Goal: Task Accomplishment & Management: Manage account settings

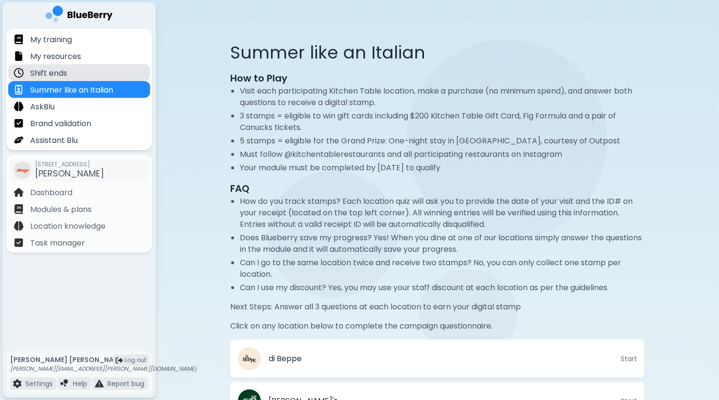
click at [58, 72] on p "Shift ends" at bounding box center [48, 74] width 37 height 12
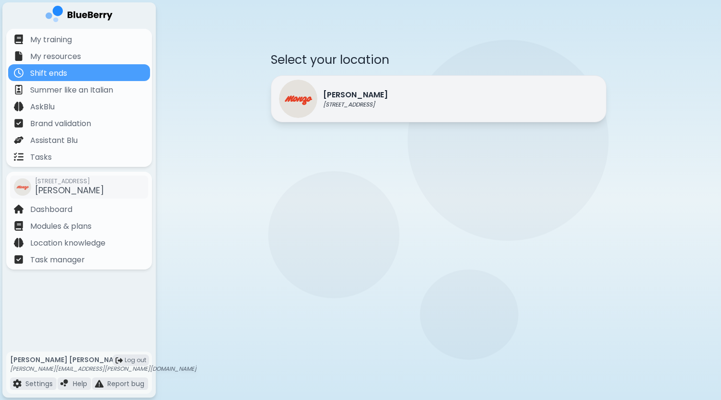
click at [342, 112] on div "[PERSON_NAME] [STREET_ADDRESS]" at bounding box center [333, 99] width 109 height 38
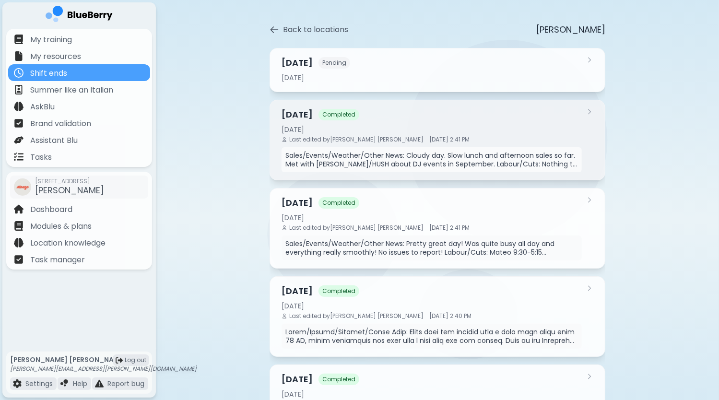
scroll to position [48, 0]
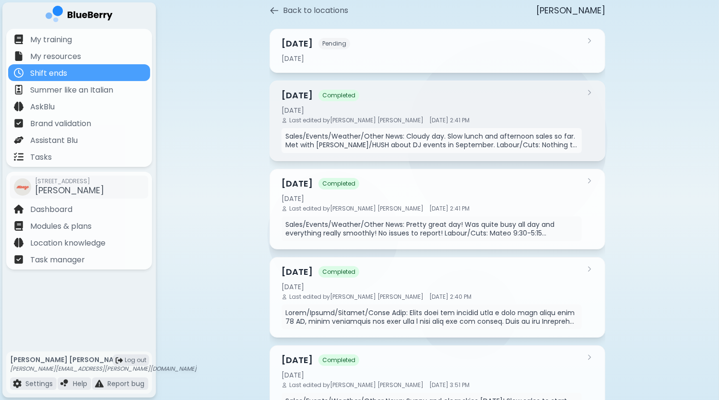
click at [465, 134] on p "Sales/Events/Weather/Other News: Cloudy day. Slow lunch and afternoon sales so …" at bounding box center [431, 140] width 292 height 17
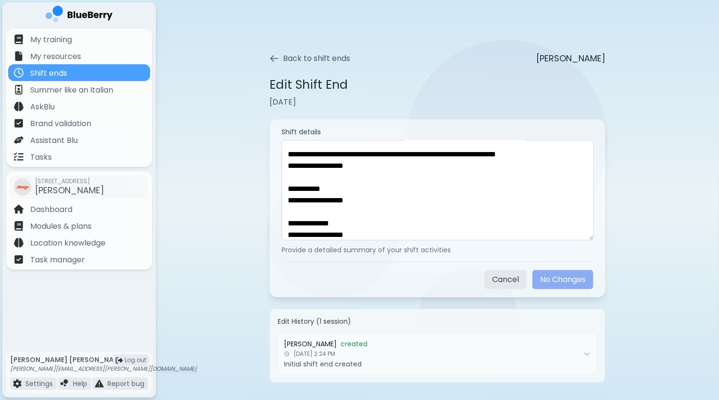
scroll to position [242, 0]
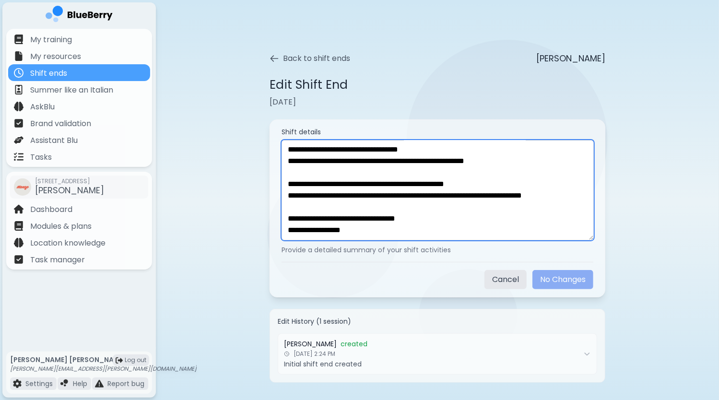
click at [375, 229] on textarea "**********" at bounding box center [437, 190] width 312 height 100
paste textarea "**********"
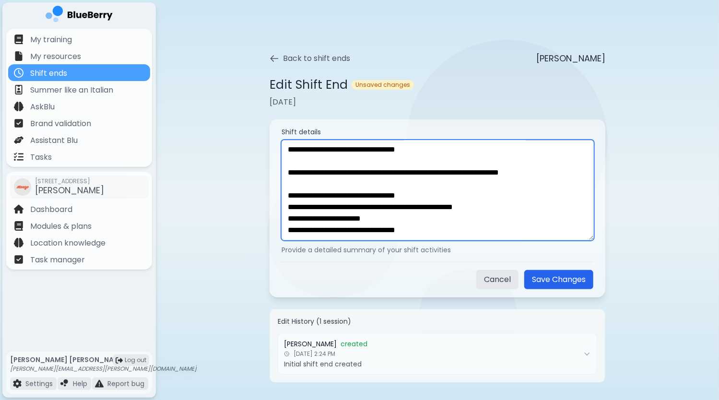
scroll to position [652, 0]
paste textarea "**********"
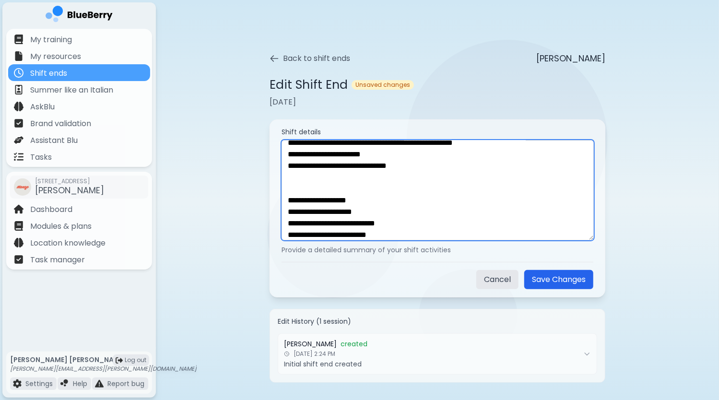
scroll to position [824, 0]
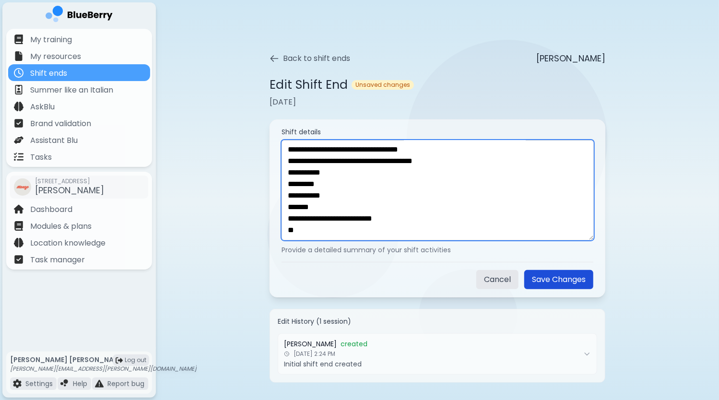
type textarea "**********"
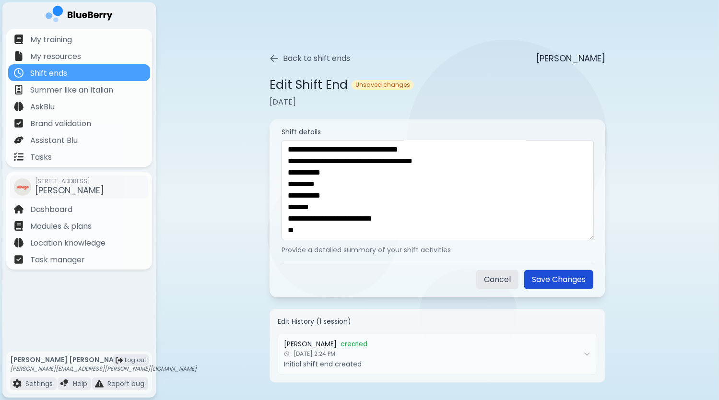
click at [550, 280] on button "Save Changes" at bounding box center [558, 279] width 69 height 19
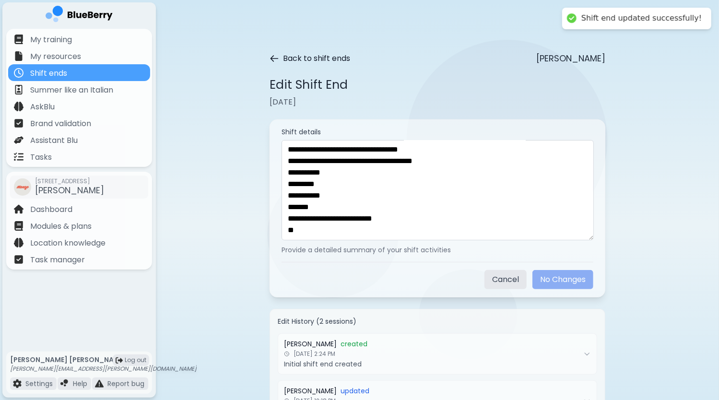
click at [272, 55] on icon at bounding box center [274, 59] width 10 height 10
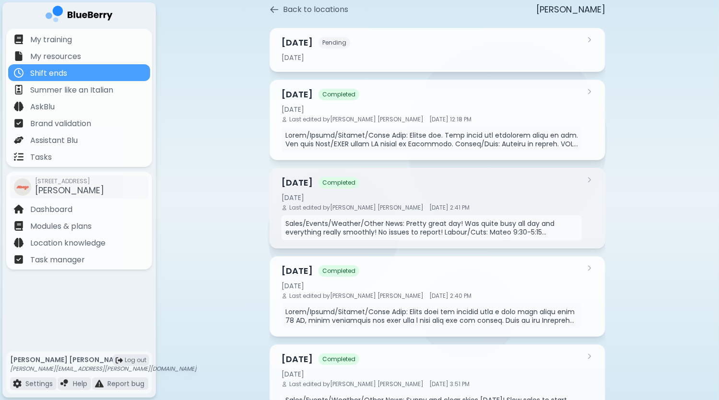
scroll to position [95, 0]
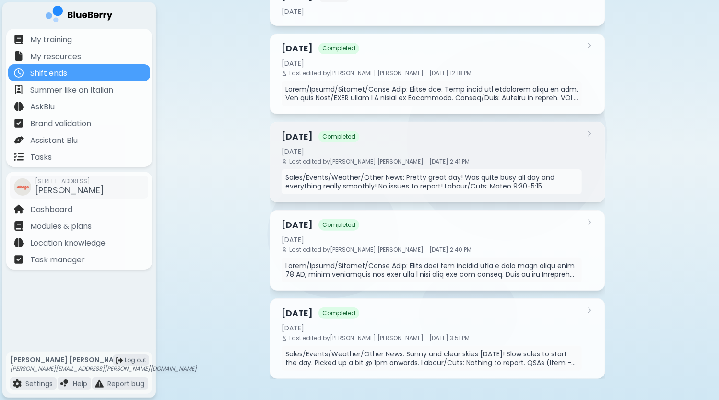
click at [446, 176] on p "Sales/Events/Weather/Other News: Pretty great day! Was quite busy all day and e…" at bounding box center [431, 181] width 292 height 17
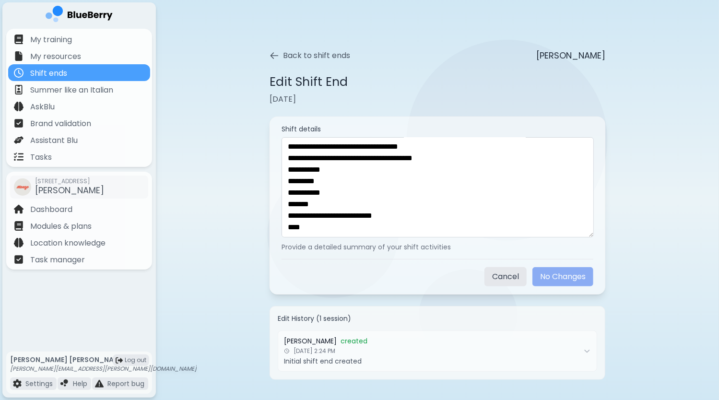
scroll to position [5, 0]
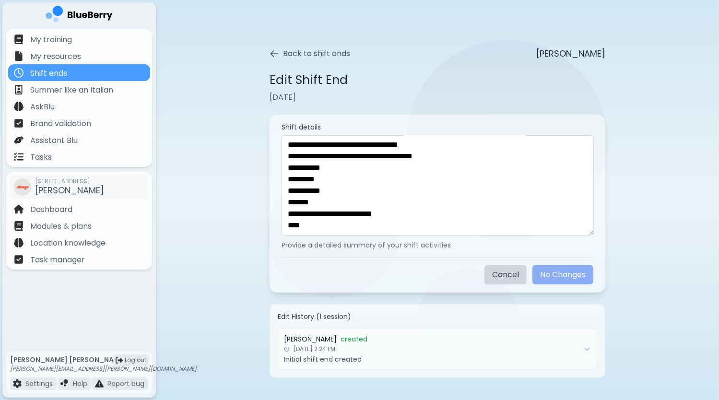
click at [492, 273] on button "Cancel" at bounding box center [505, 274] width 42 height 19
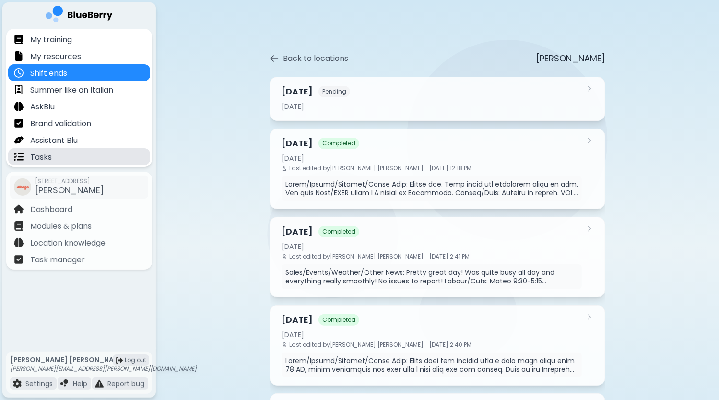
click at [58, 155] on div "Tasks" at bounding box center [79, 156] width 142 height 17
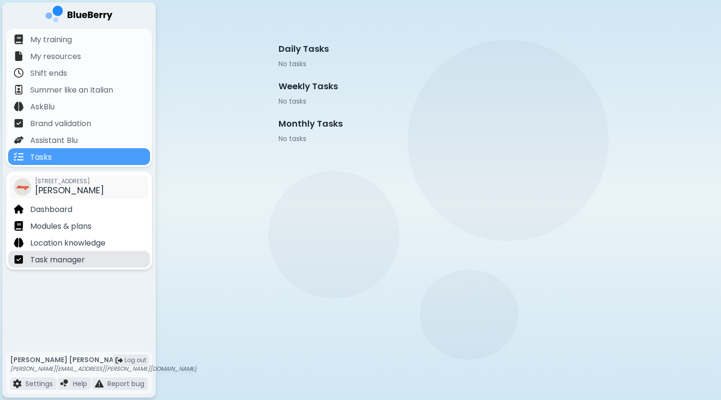
click at [68, 263] on p "Task manager" at bounding box center [57, 260] width 55 height 12
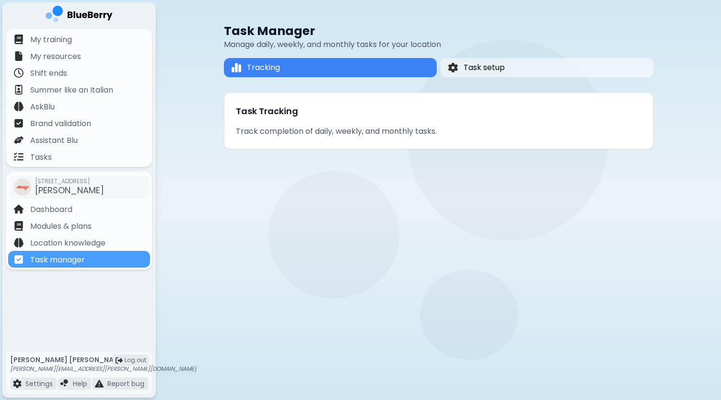
click at [369, 130] on p "Track completion of daily, weekly, and monthly tasks." at bounding box center [439, 132] width 406 height 12
click at [470, 68] on span "Task setup" at bounding box center [483, 68] width 42 height 12
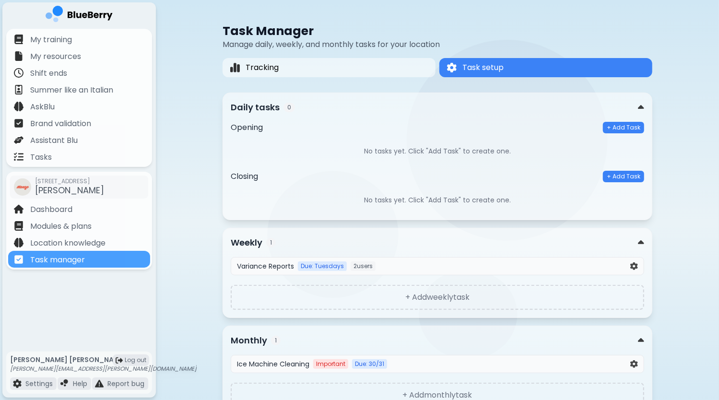
scroll to position [45, 0]
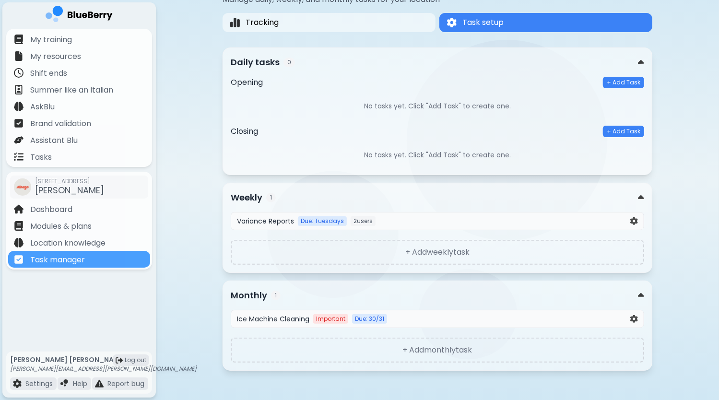
click at [561, 225] on div "Variance Reports Due: Tuesdays 2 user s" at bounding box center [437, 221] width 413 height 18
click at [633, 220] on img at bounding box center [634, 221] width 8 height 8
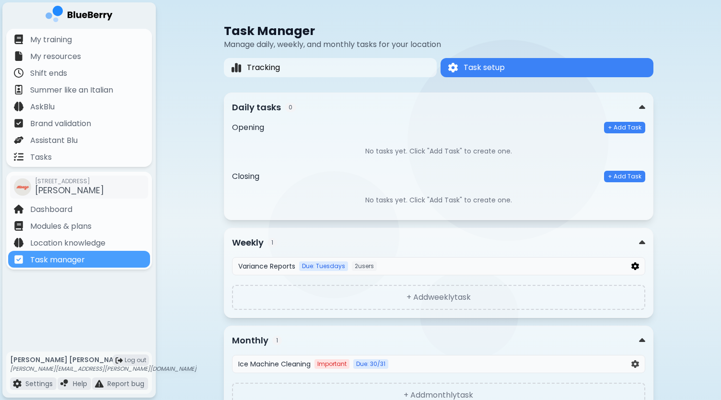
select select "*"
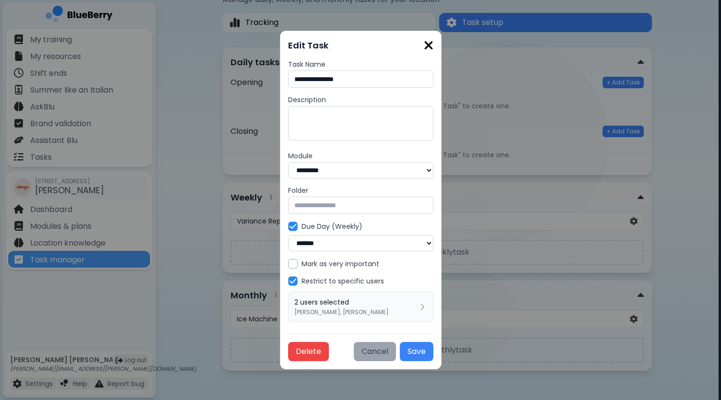
click at [387, 352] on button "Cancel" at bounding box center [375, 351] width 42 height 19
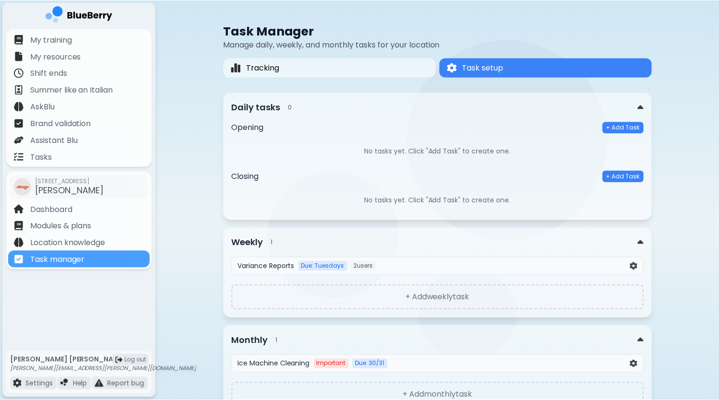
scroll to position [45, 0]
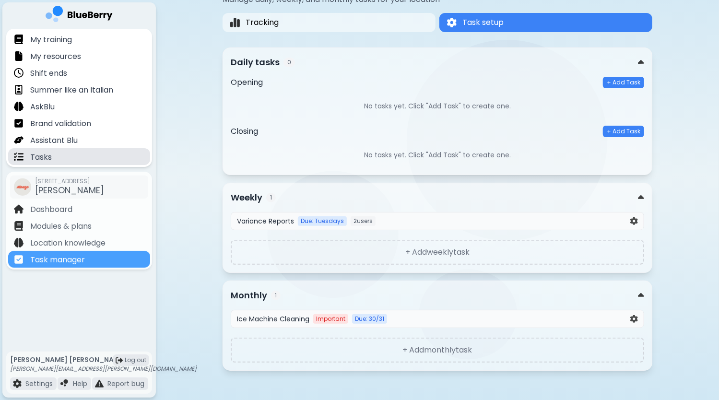
click at [71, 153] on div "Tasks" at bounding box center [79, 156] width 142 height 17
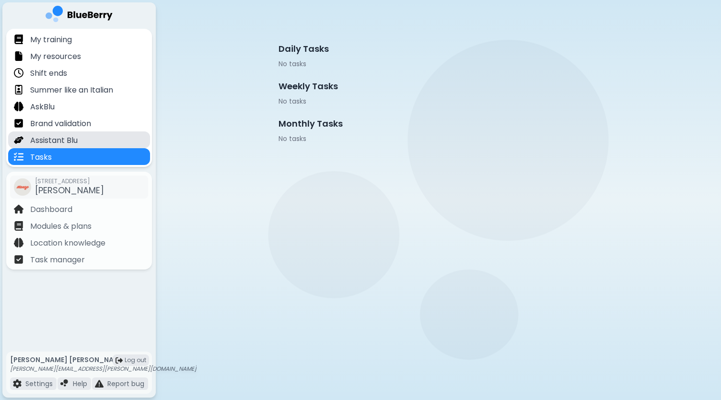
click at [76, 140] on p "Assistant Blu" at bounding box center [53, 141] width 47 height 12
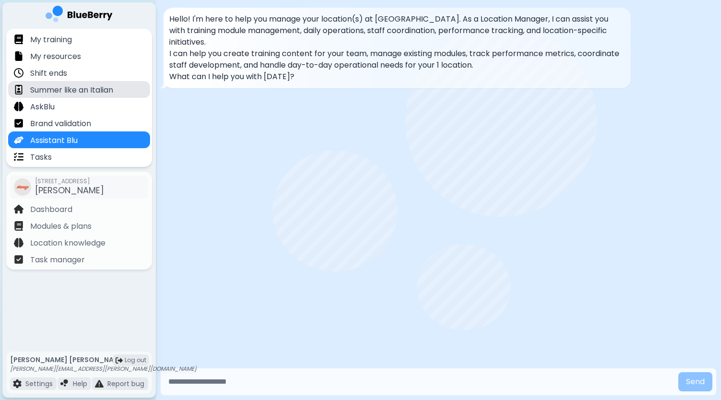
click at [55, 85] on p "Summer like an Italian" at bounding box center [71, 90] width 83 height 12
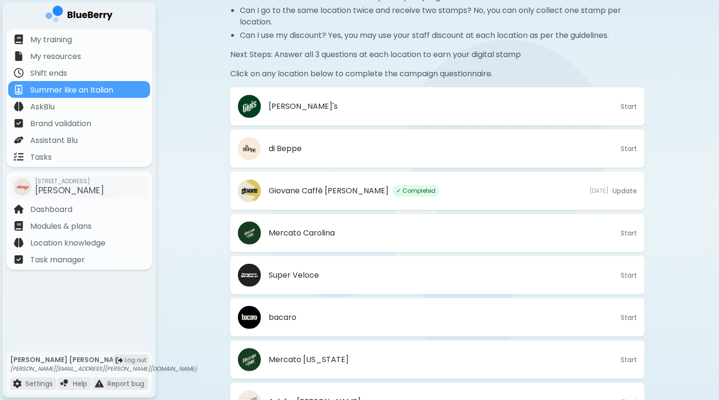
scroll to position [268, 0]
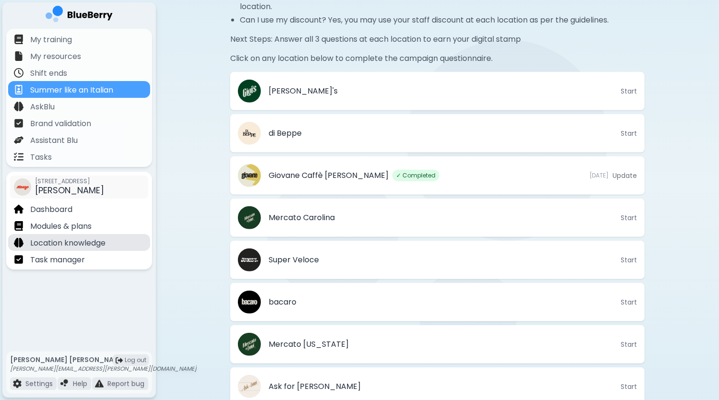
click at [92, 242] on p "Location knowledge" at bounding box center [67, 243] width 75 height 12
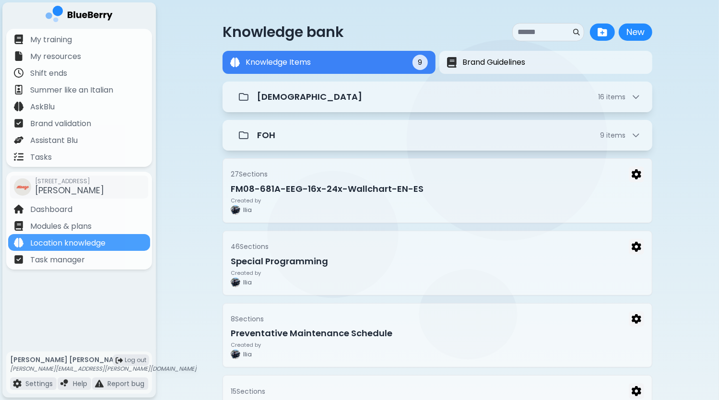
scroll to position [96, 0]
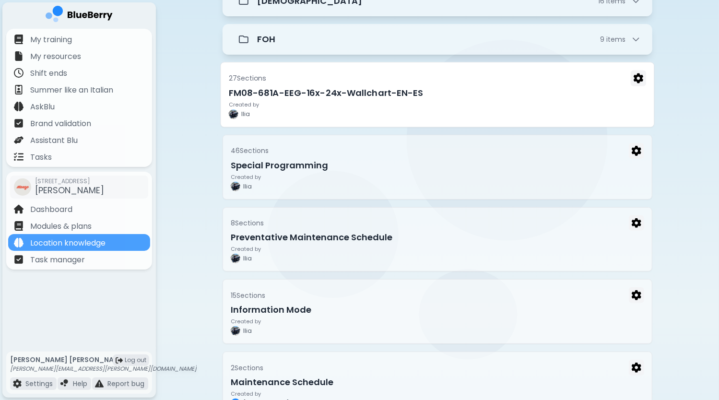
click at [518, 103] on div "Created by [PERSON_NAME]" at bounding box center [438, 110] width 418 height 17
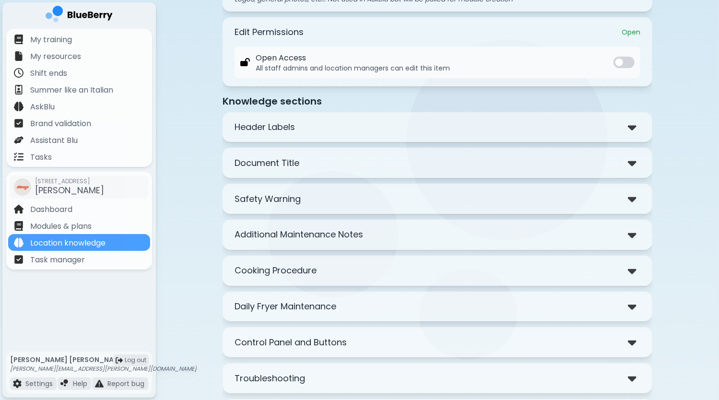
scroll to position [144, 0]
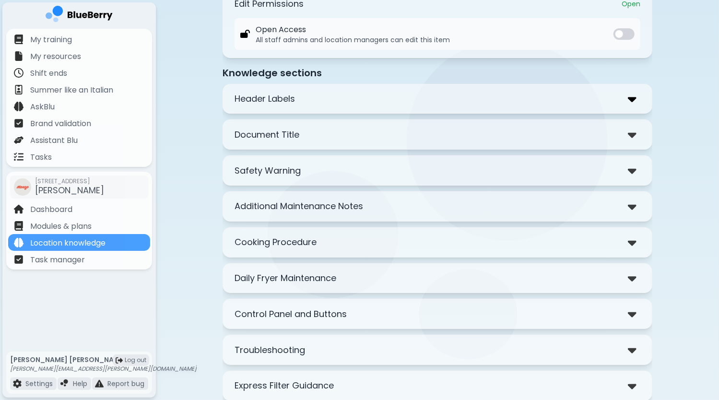
click at [631, 99] on img at bounding box center [632, 99] width 9 height 14
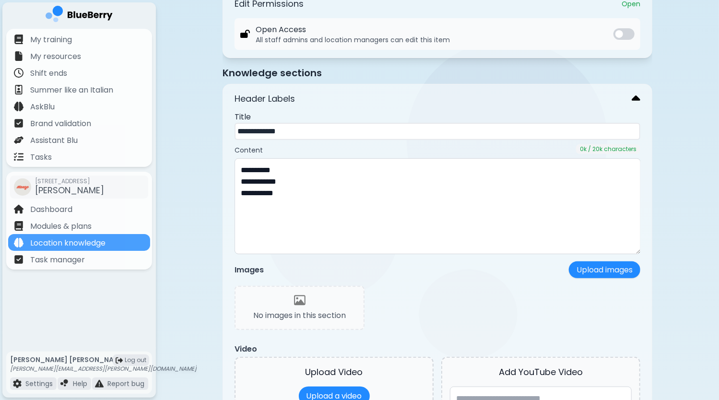
click at [631, 99] on div at bounding box center [634, 99] width 12 height 14
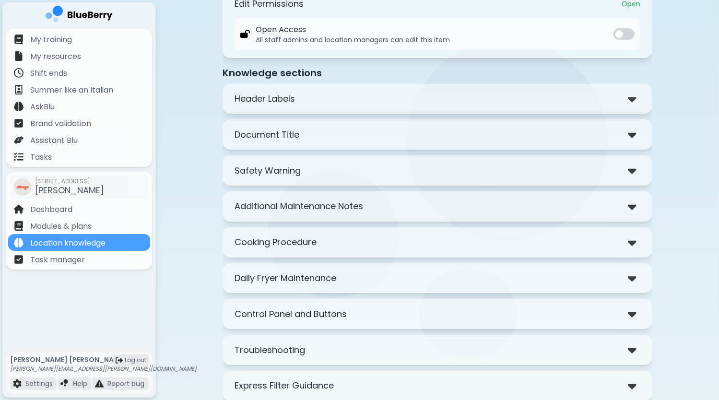
click at [638, 135] on div at bounding box center [634, 135] width 12 height 14
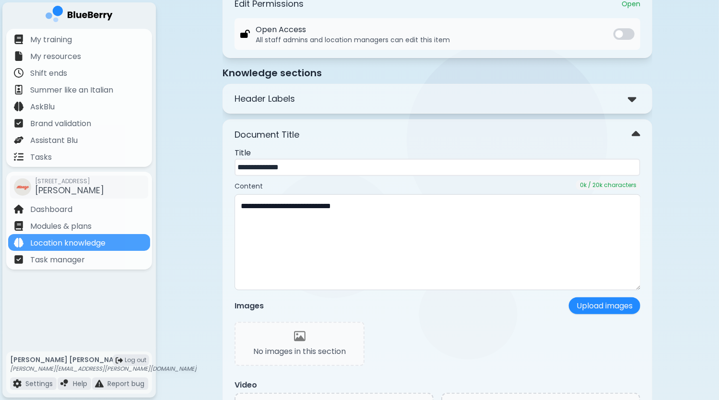
click at [638, 135] on img at bounding box center [635, 135] width 9 height 14
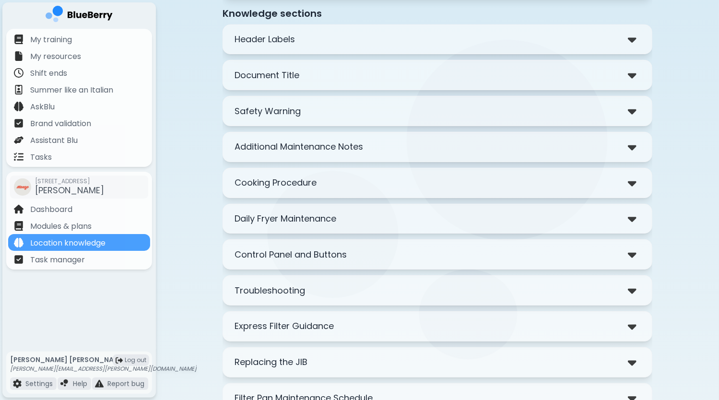
scroll to position [240, 0]
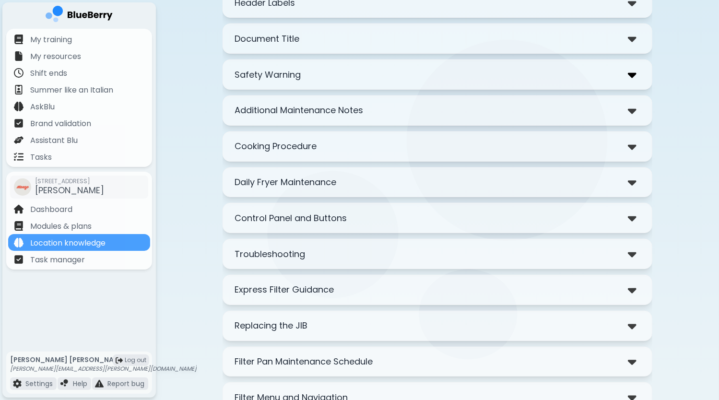
click at [629, 77] on img at bounding box center [632, 75] width 9 height 14
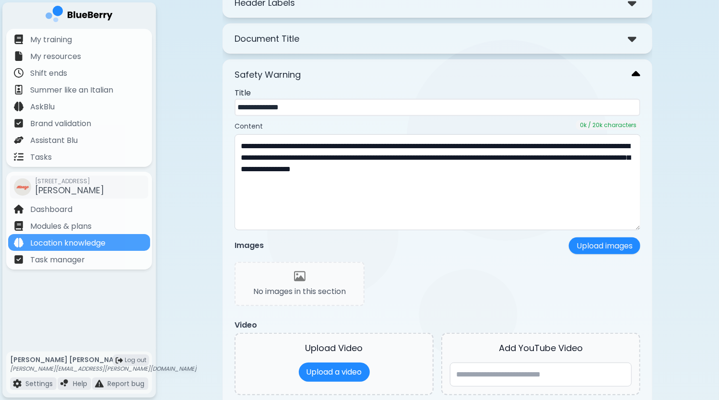
click at [629, 77] on div at bounding box center [634, 75] width 12 height 14
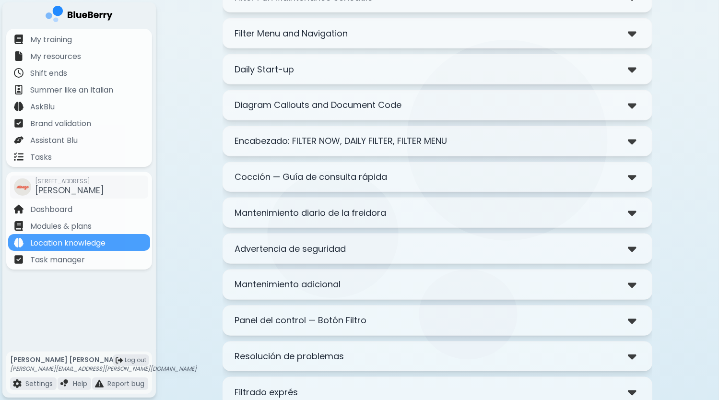
scroll to position [623, 0]
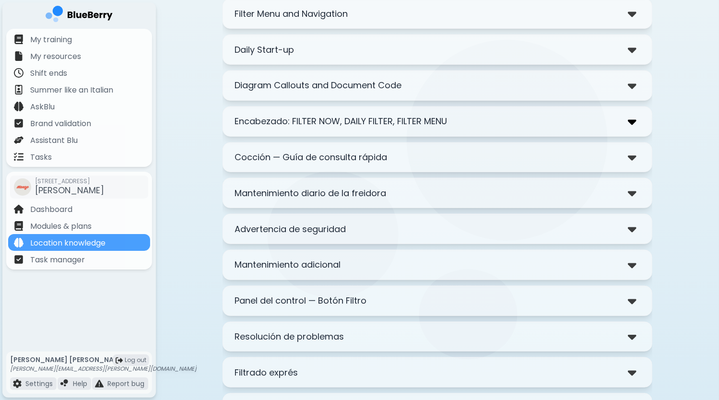
click at [636, 120] on div at bounding box center [634, 122] width 12 height 14
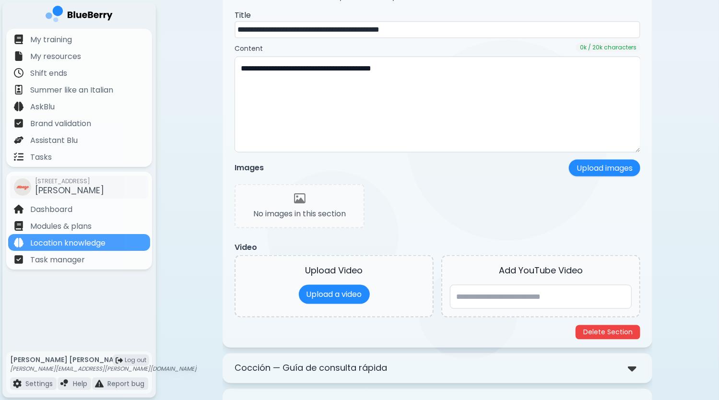
scroll to position [863, 0]
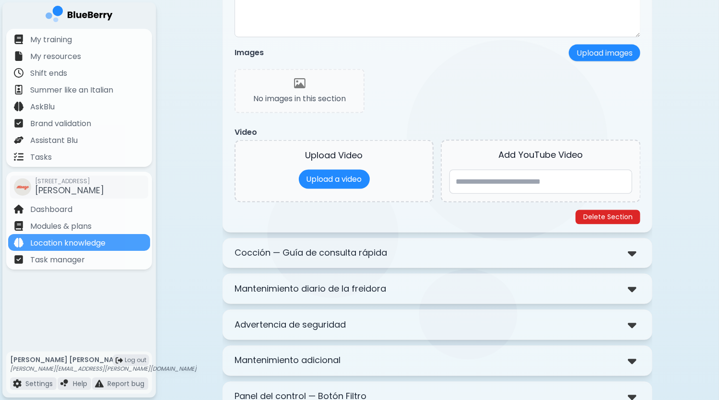
click at [605, 210] on button "Delete Section" at bounding box center [607, 217] width 65 height 14
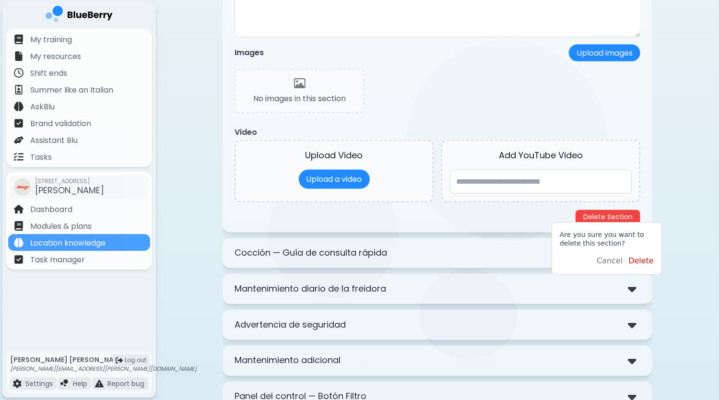
click at [636, 258] on button "Delete" at bounding box center [640, 261] width 25 height 12
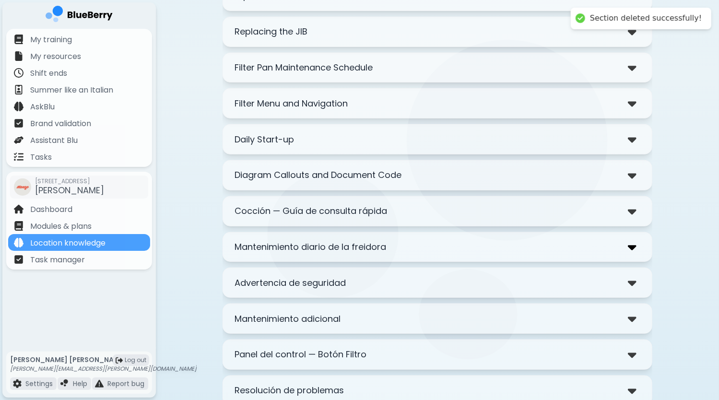
scroll to position [588, 0]
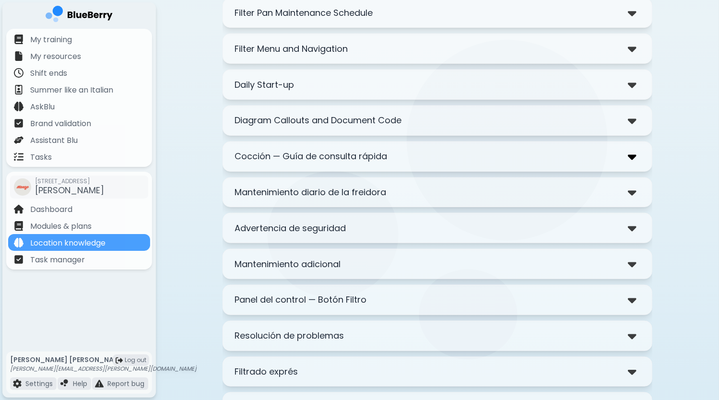
click at [633, 155] on img at bounding box center [632, 157] width 9 height 14
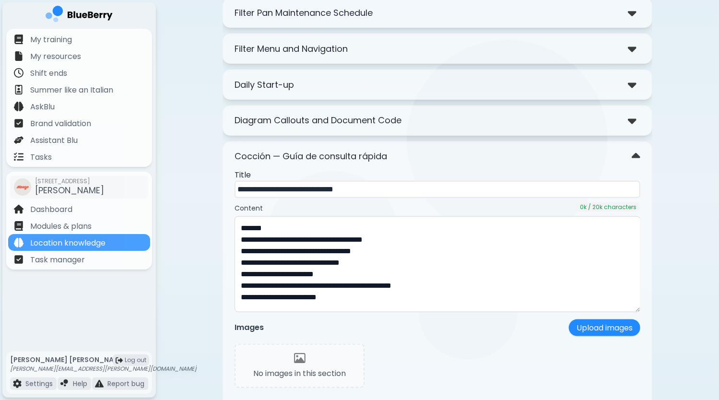
scroll to position [924, 0]
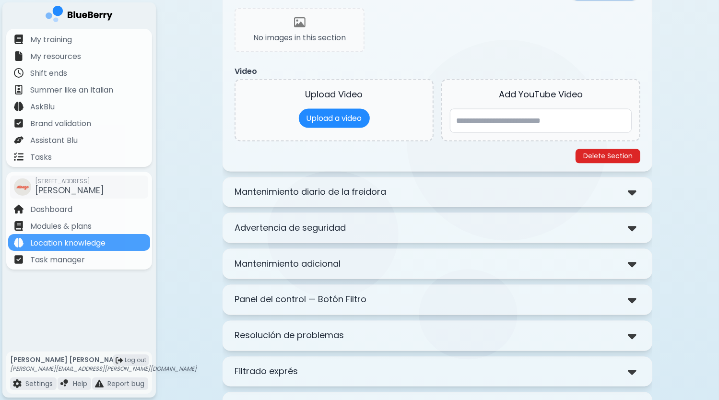
click at [610, 152] on button "Delete Section" at bounding box center [607, 156] width 65 height 14
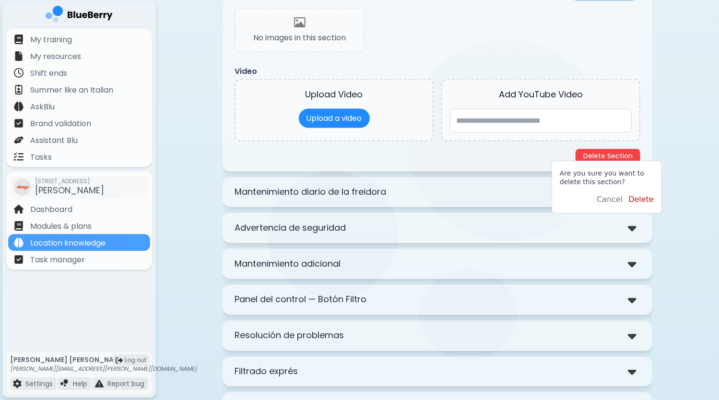
click at [642, 197] on button "Delete" at bounding box center [640, 200] width 25 height 12
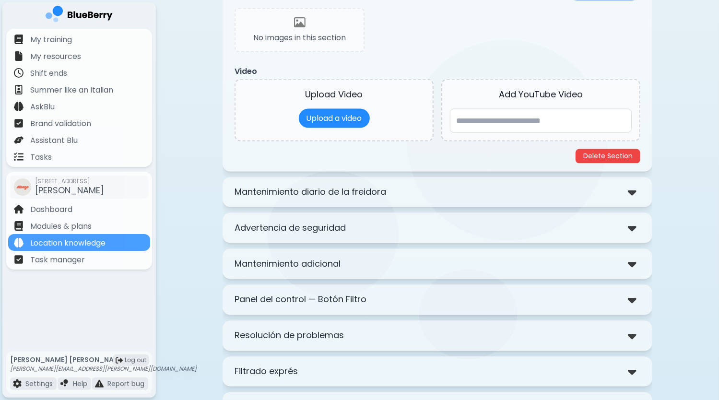
scroll to position [553, 0]
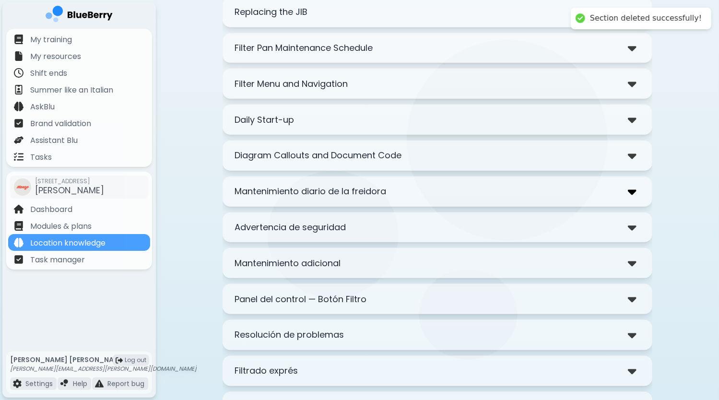
click at [633, 185] on img at bounding box center [632, 192] width 9 height 14
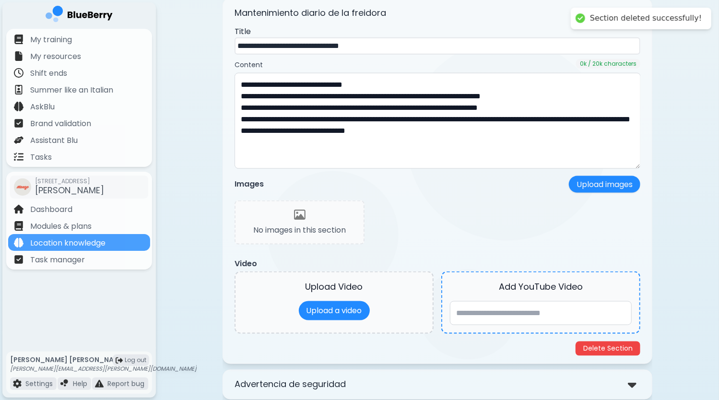
scroll to position [841, 0]
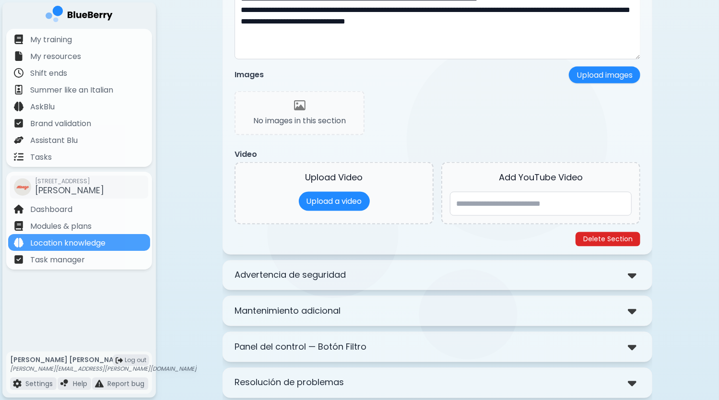
click at [614, 236] on button "Delete Section" at bounding box center [607, 239] width 65 height 14
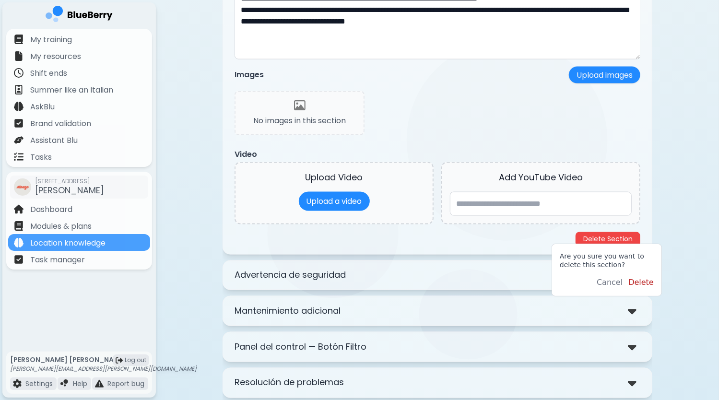
click at [640, 282] on button "Delete" at bounding box center [640, 283] width 25 height 12
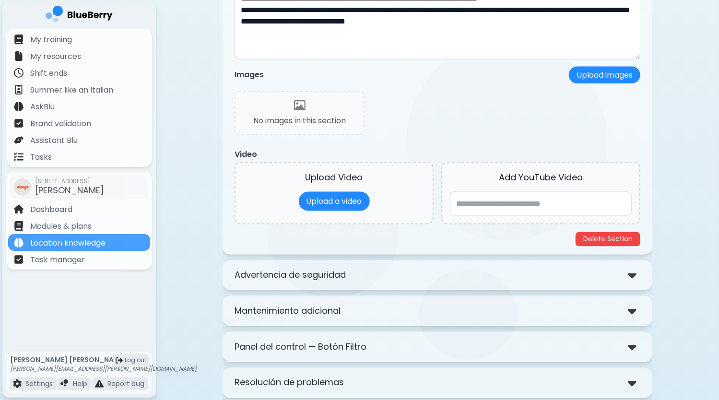
scroll to position [471, 0]
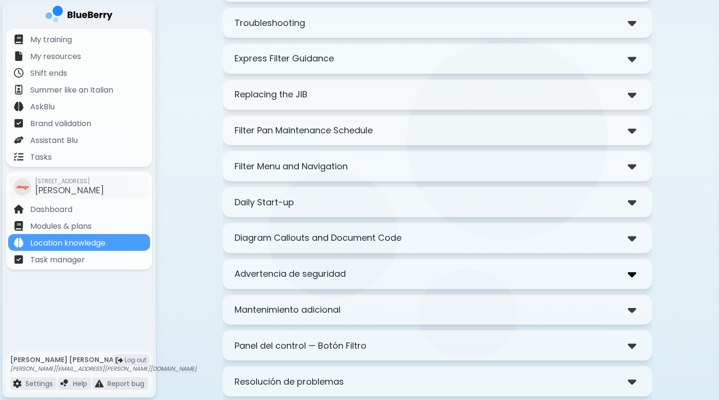
click at [634, 267] on img at bounding box center [632, 274] width 9 height 14
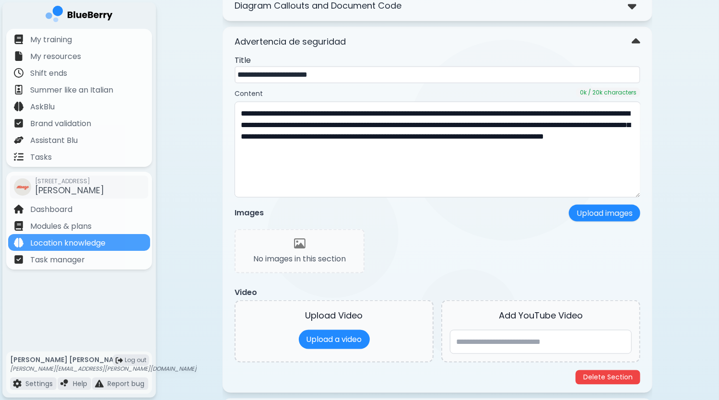
scroll to position [711, 0]
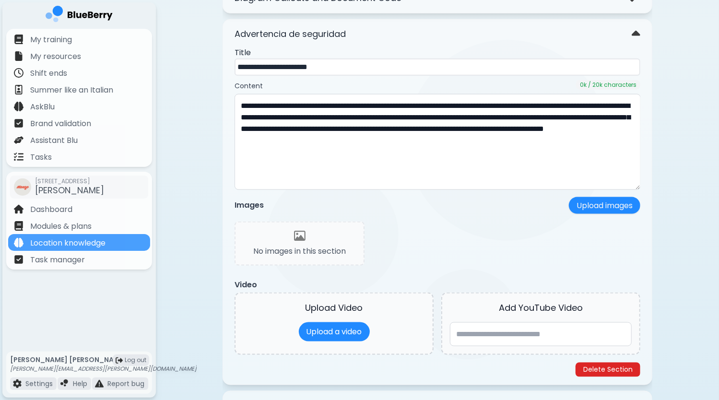
click at [613, 362] on button "Delete Section" at bounding box center [607, 369] width 65 height 14
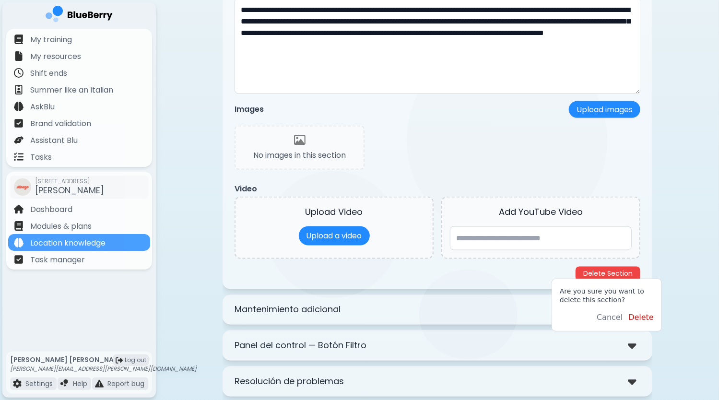
click at [642, 316] on button "Delete" at bounding box center [640, 318] width 25 height 12
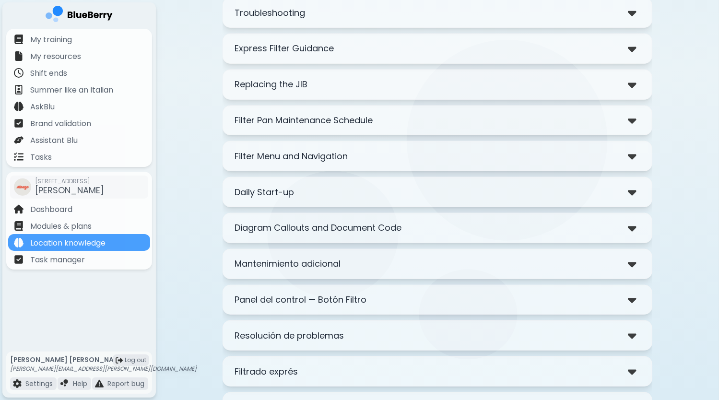
scroll to position [532, 0]
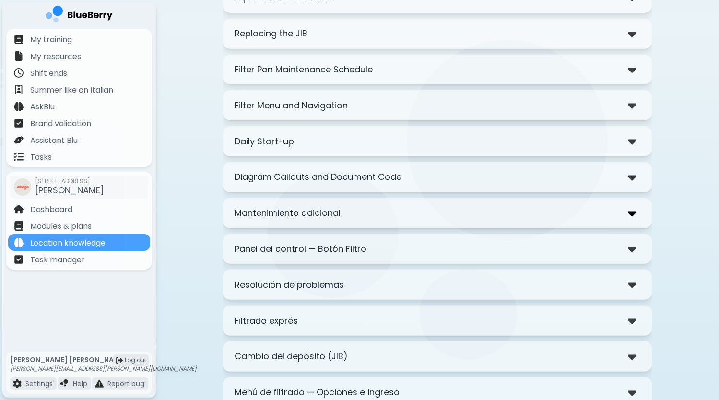
click at [631, 209] on img at bounding box center [632, 213] width 9 height 14
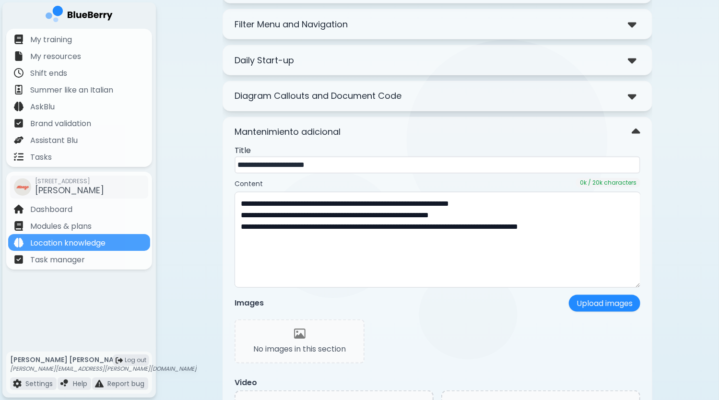
scroll to position [724, 0]
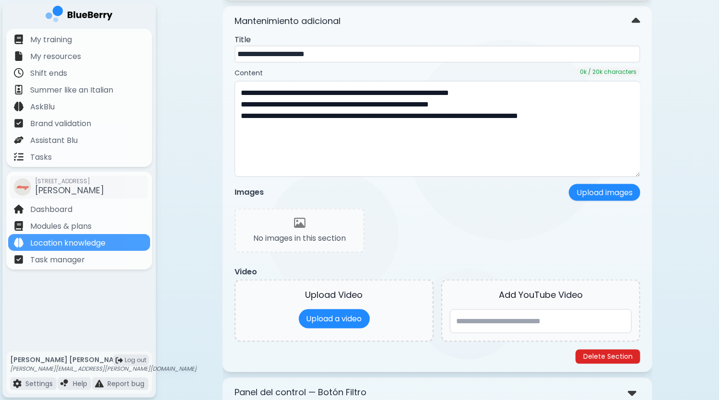
click at [619, 353] on button "Delete Section" at bounding box center [607, 357] width 65 height 14
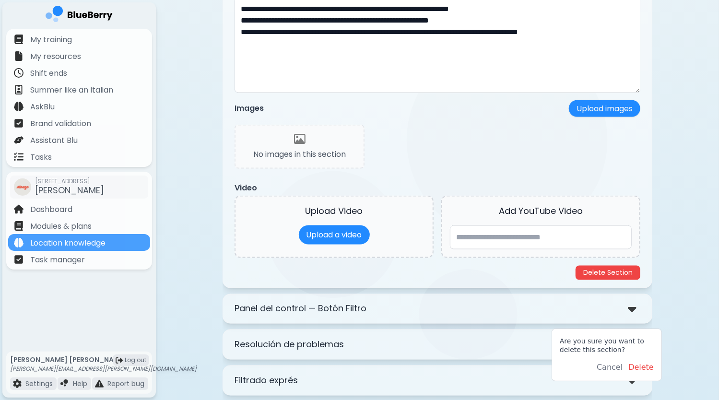
scroll to position [867, 0]
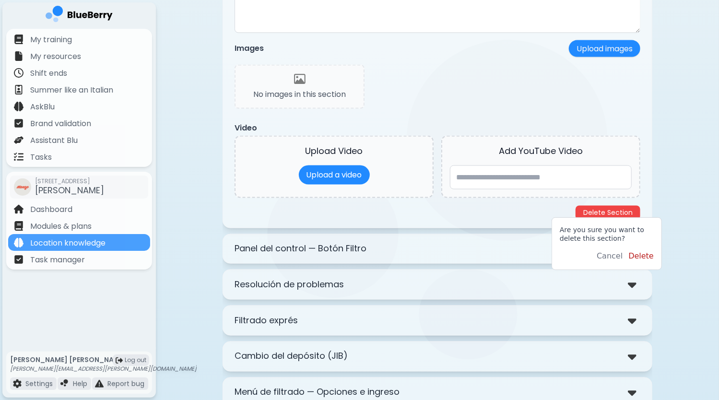
click at [646, 257] on button "Delete" at bounding box center [640, 256] width 25 height 12
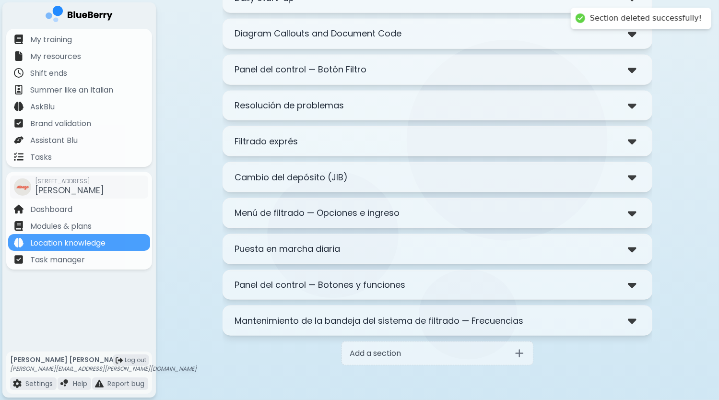
scroll to position [497, 0]
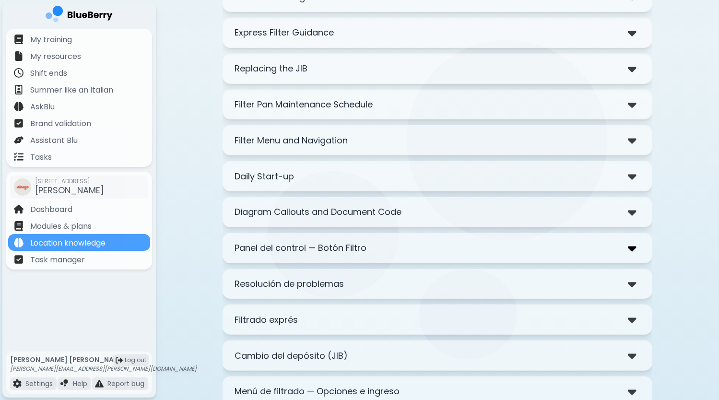
click at [632, 243] on img at bounding box center [632, 248] width 9 height 14
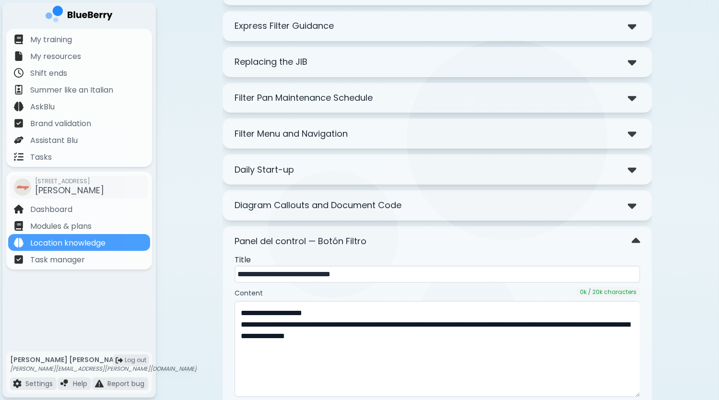
scroll to position [736, 0]
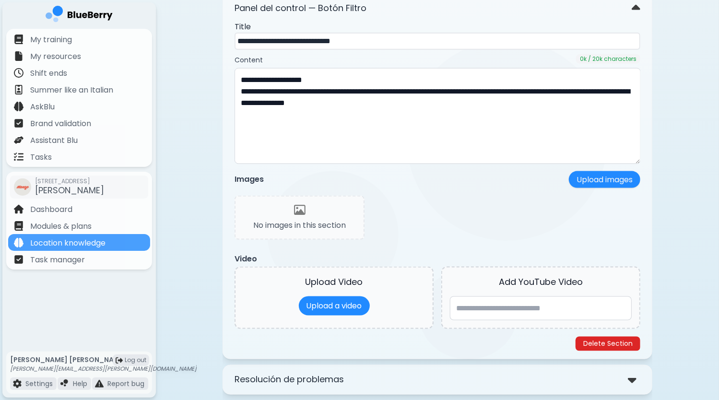
click at [623, 337] on button "Delete Section" at bounding box center [607, 344] width 65 height 14
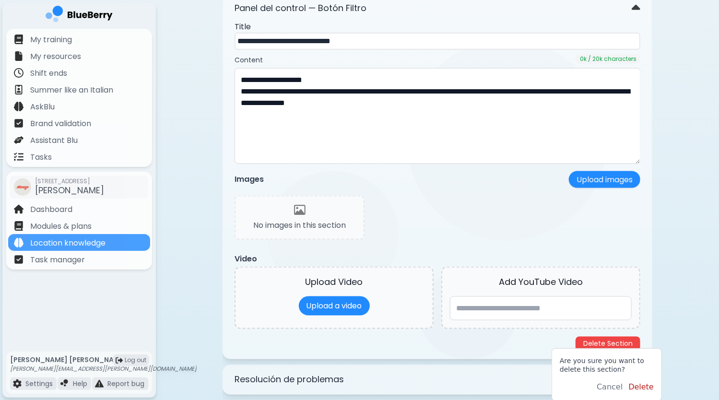
click at [639, 385] on button "Delete" at bounding box center [640, 387] width 25 height 12
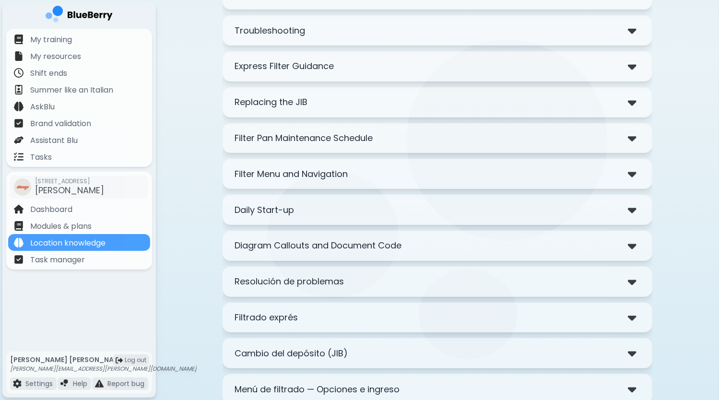
scroll to position [558, 0]
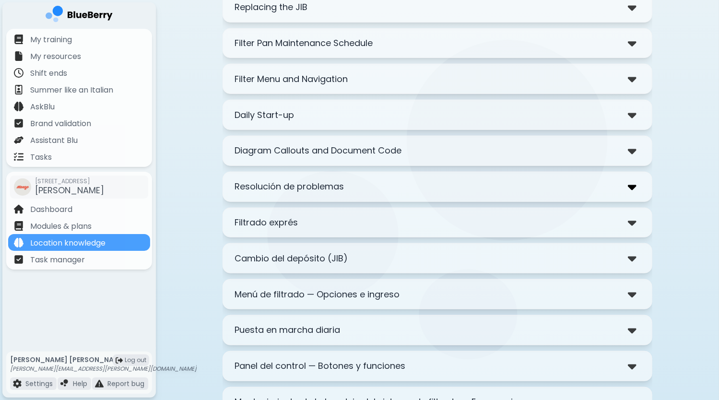
click at [631, 183] on img at bounding box center [632, 187] width 9 height 14
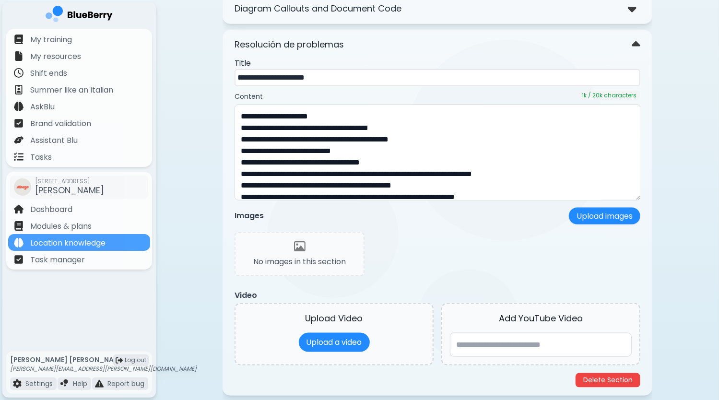
scroll to position [750, 0]
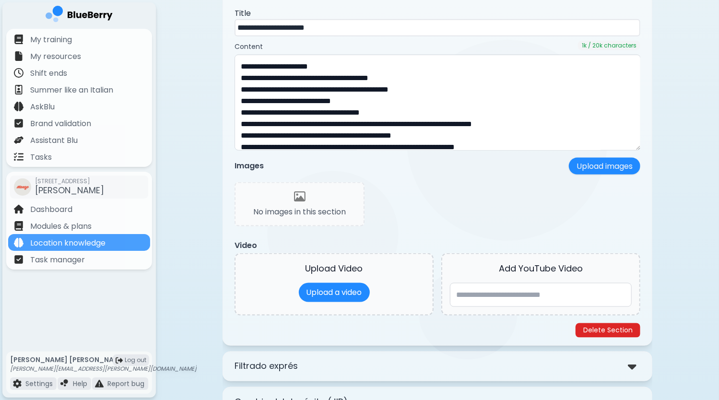
click at [625, 327] on button "Delete Section" at bounding box center [607, 330] width 65 height 14
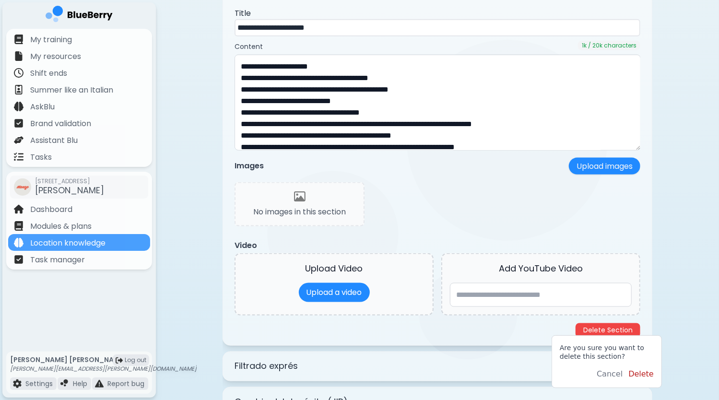
click at [643, 375] on button "Delete" at bounding box center [640, 374] width 25 height 12
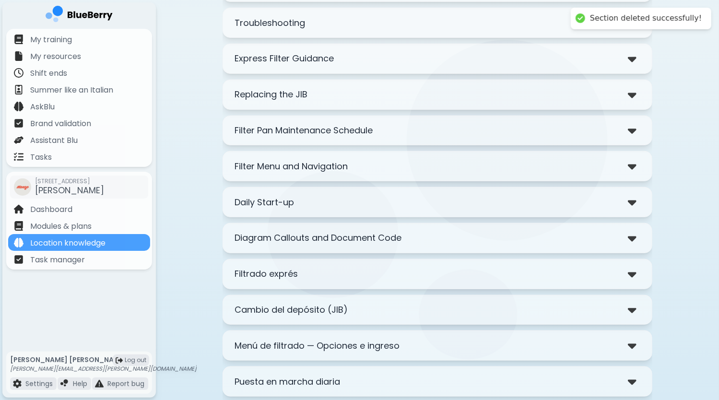
scroll to position [523, 0]
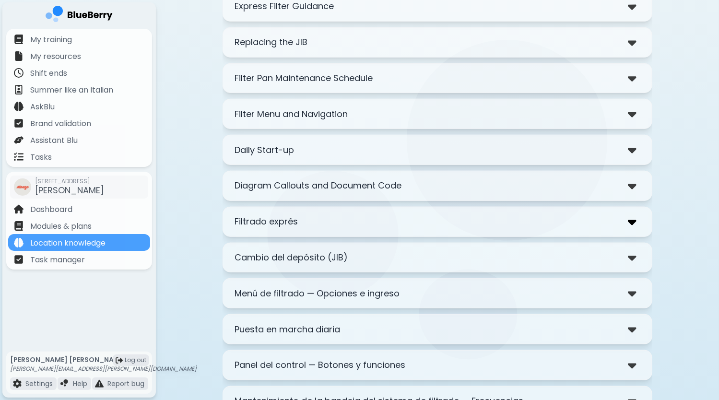
click at [635, 216] on img at bounding box center [632, 222] width 9 height 14
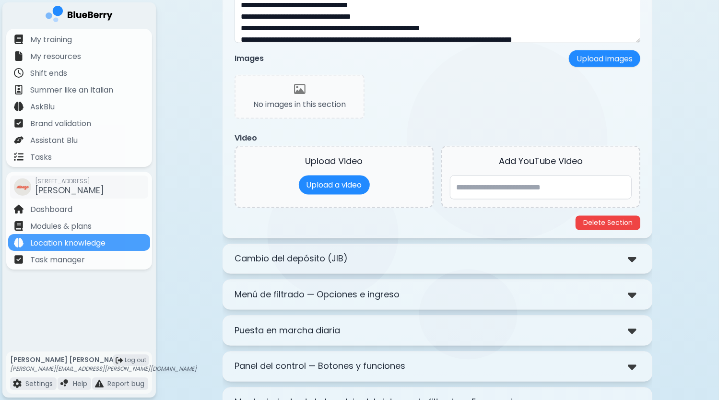
scroll to position [859, 0]
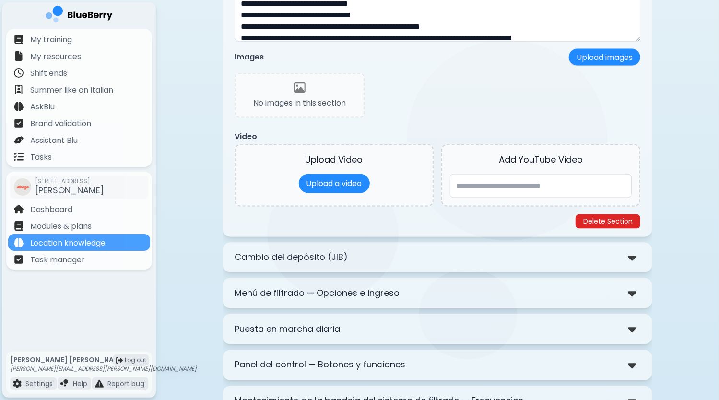
click at [609, 218] on button "Delete Section" at bounding box center [607, 221] width 65 height 14
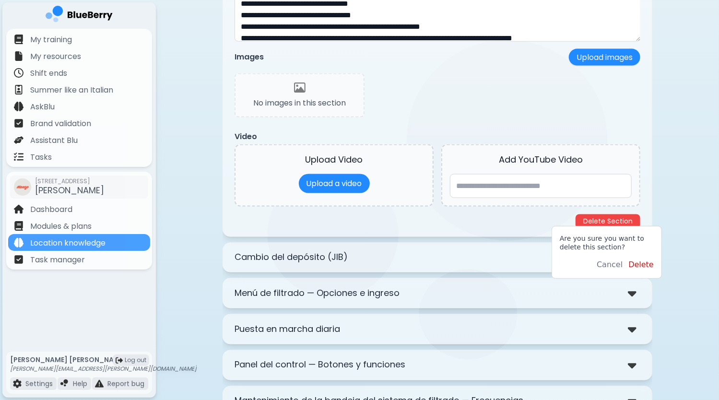
click at [648, 263] on button "Delete" at bounding box center [640, 265] width 25 height 12
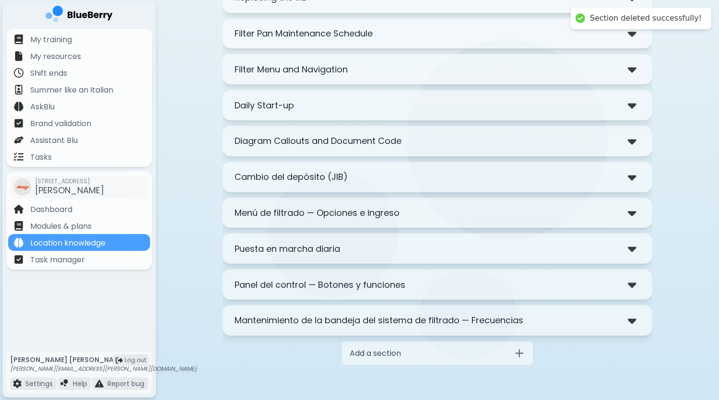
scroll to position [488, 0]
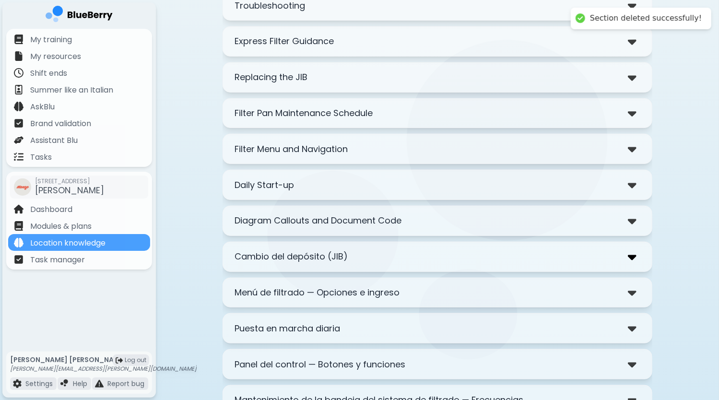
click at [632, 250] on img at bounding box center [632, 257] width 9 height 14
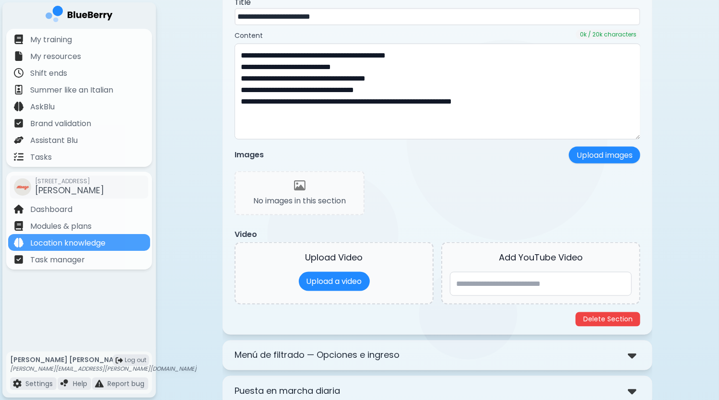
scroll to position [776, 0]
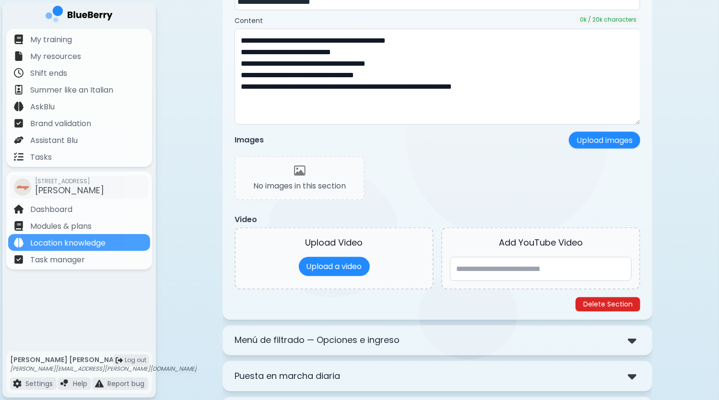
click at [619, 298] on button "Delete Section" at bounding box center [607, 304] width 65 height 14
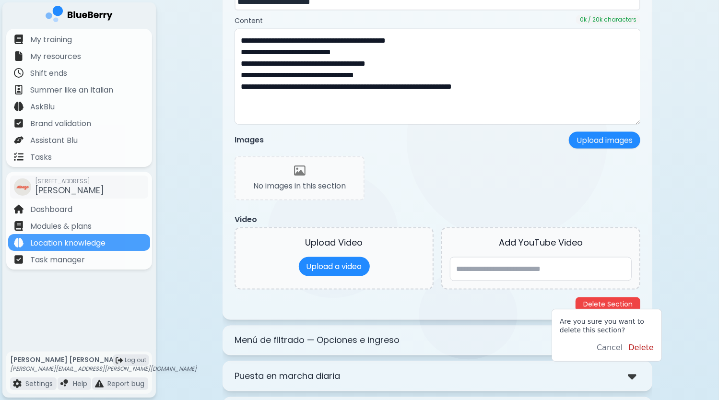
click at [644, 346] on button "Delete" at bounding box center [640, 348] width 25 height 12
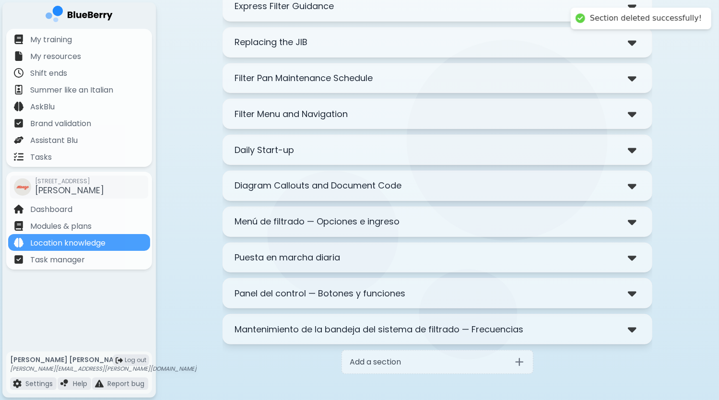
scroll to position [525, 0]
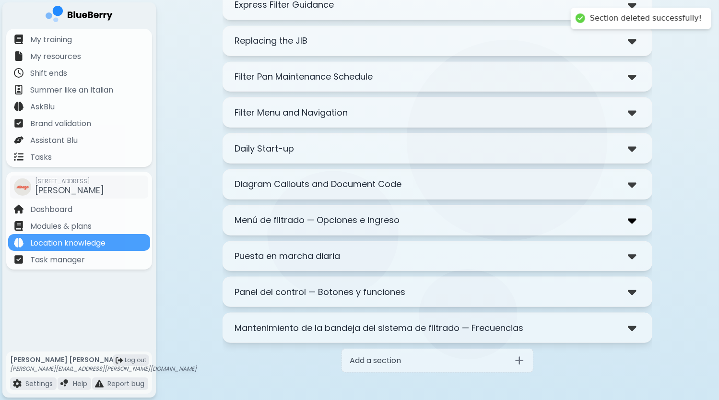
click at [631, 214] on img at bounding box center [632, 220] width 9 height 14
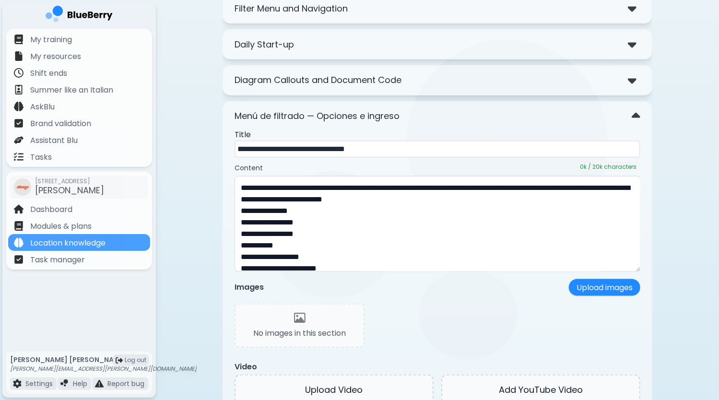
scroll to position [764, 0]
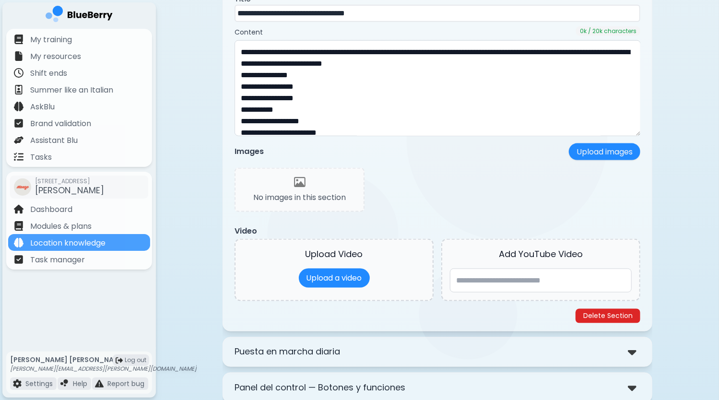
click at [621, 309] on button "Delete Section" at bounding box center [607, 316] width 65 height 14
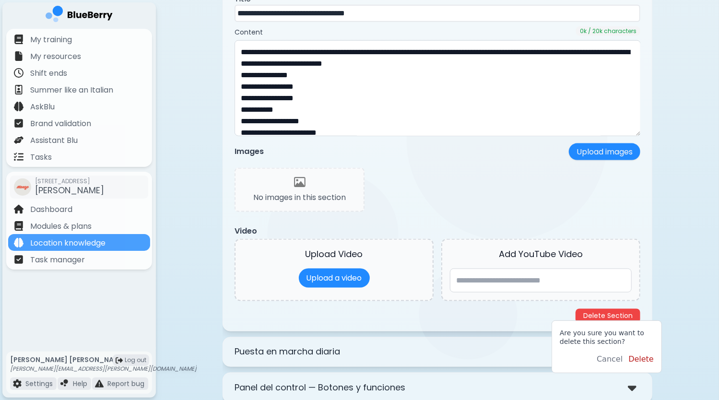
click at [647, 358] on button "Delete" at bounding box center [640, 359] width 25 height 12
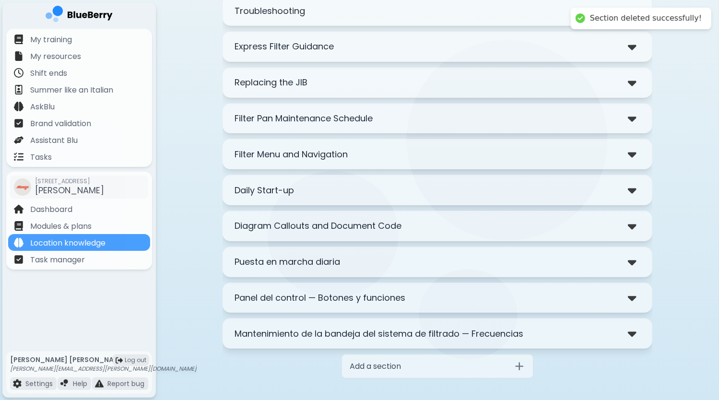
scroll to position [489, 0]
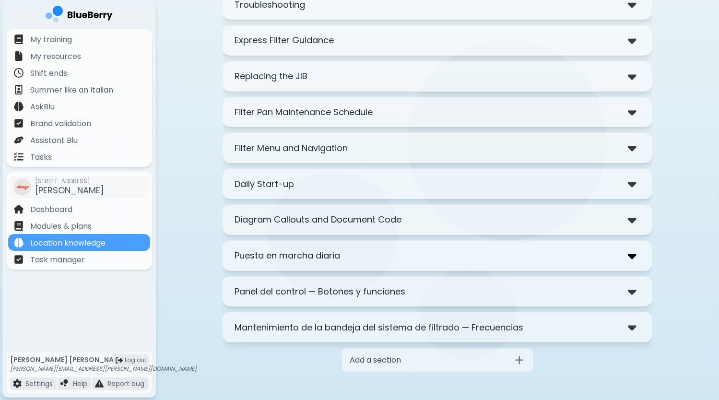
click at [632, 253] on img at bounding box center [632, 256] width 9 height 14
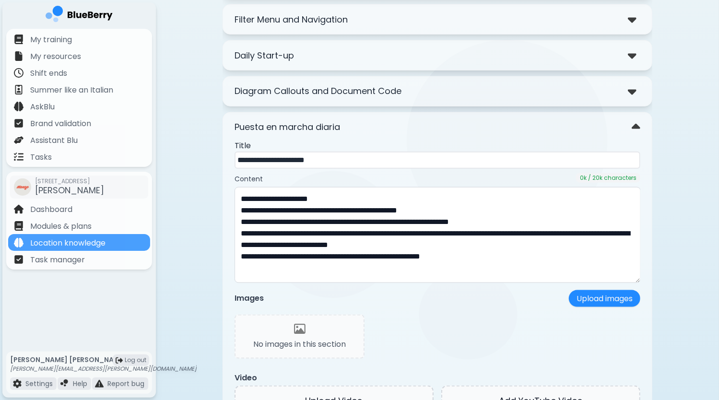
scroll to position [729, 0]
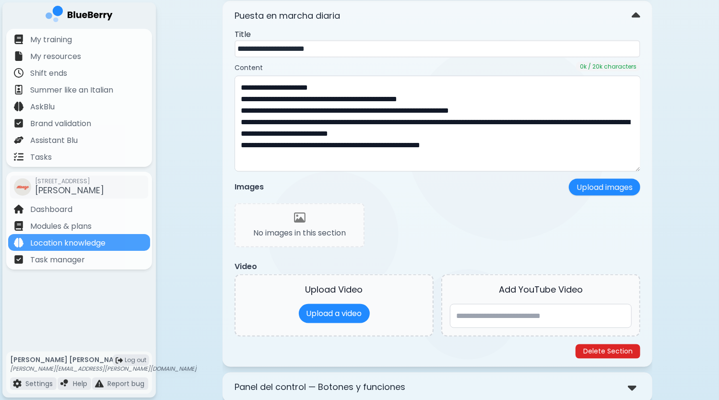
click at [623, 344] on button "Delete Section" at bounding box center [607, 351] width 65 height 14
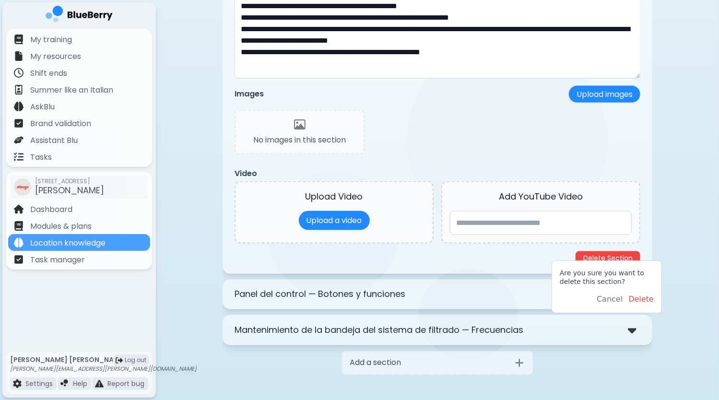
scroll to position [825, 0]
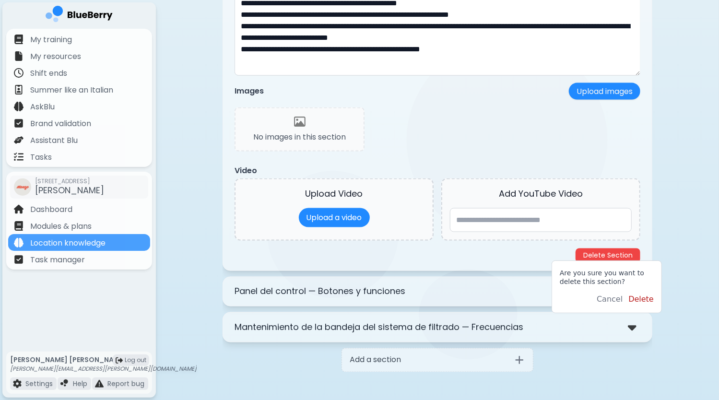
click at [649, 302] on button "Delete" at bounding box center [640, 299] width 25 height 12
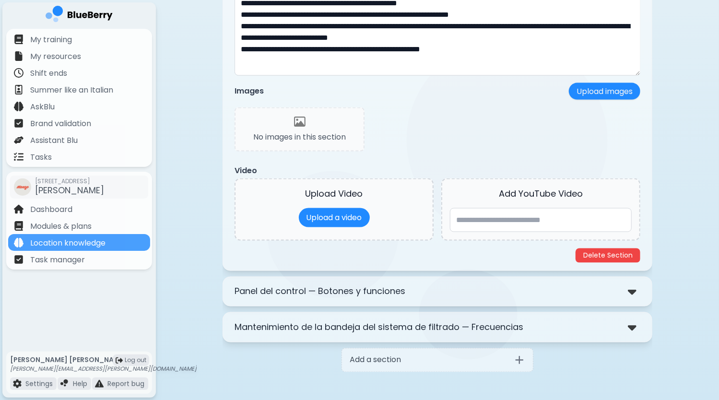
scroll to position [454, 0]
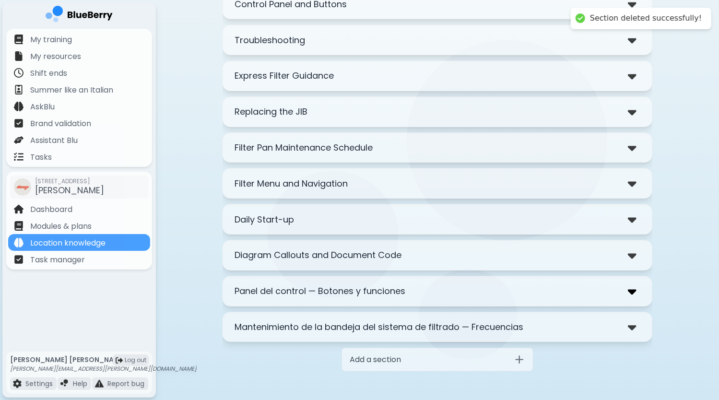
click at [634, 286] on img at bounding box center [632, 291] width 9 height 14
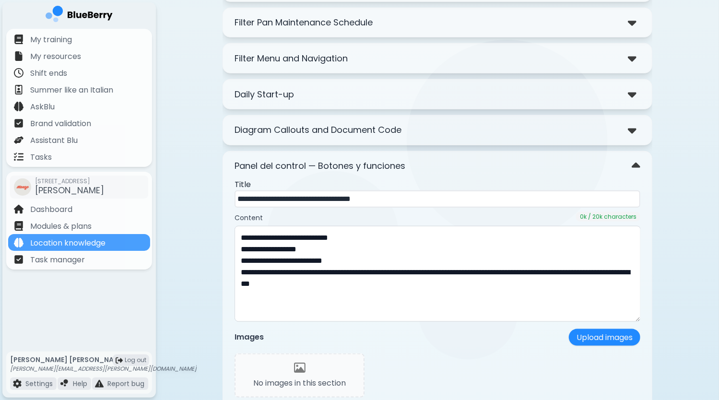
scroll to position [693, 0]
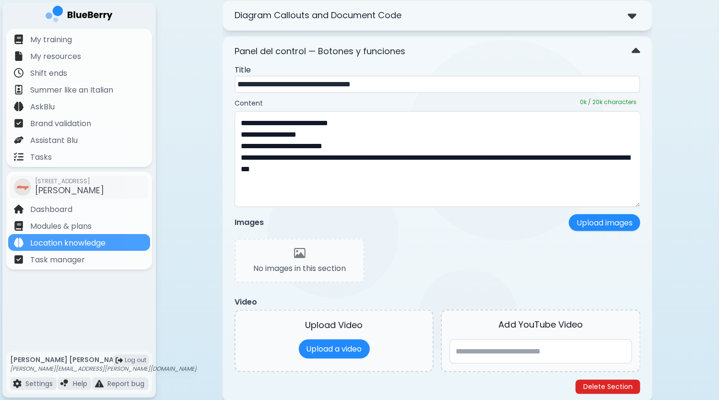
click at [625, 380] on button "Delete Section" at bounding box center [607, 387] width 65 height 14
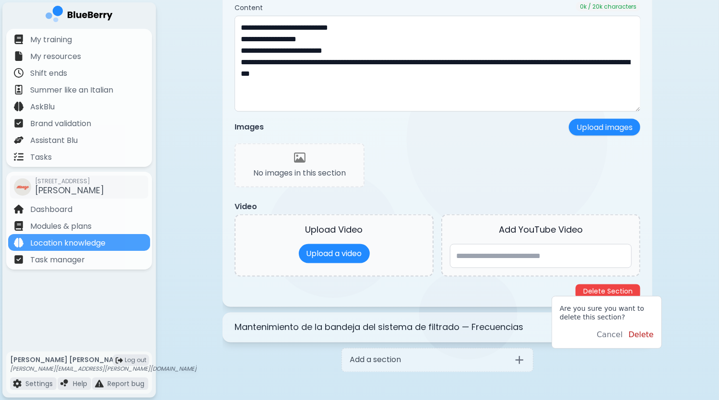
click at [647, 333] on button "Delete" at bounding box center [640, 335] width 25 height 12
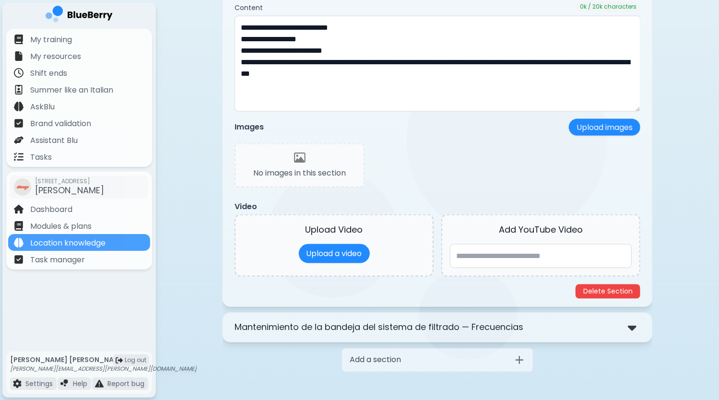
scroll to position [418, 0]
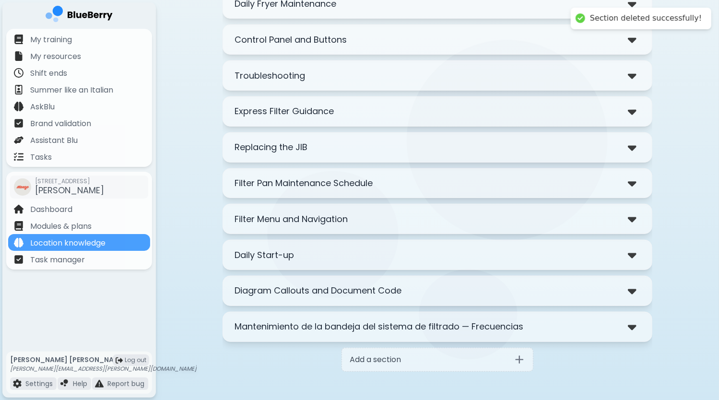
click at [640, 325] on div at bounding box center [634, 327] width 12 height 14
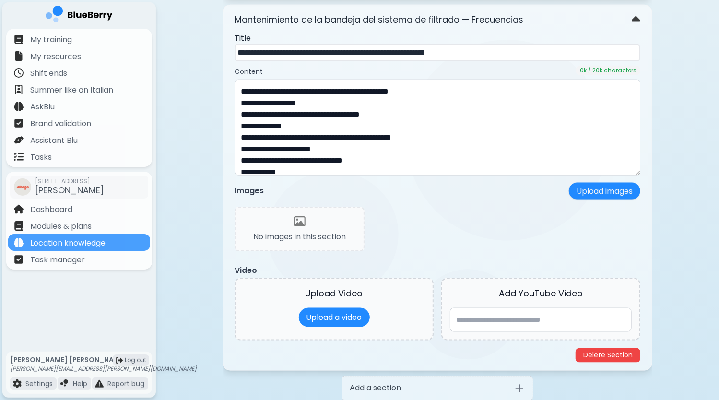
scroll to position [753, 0]
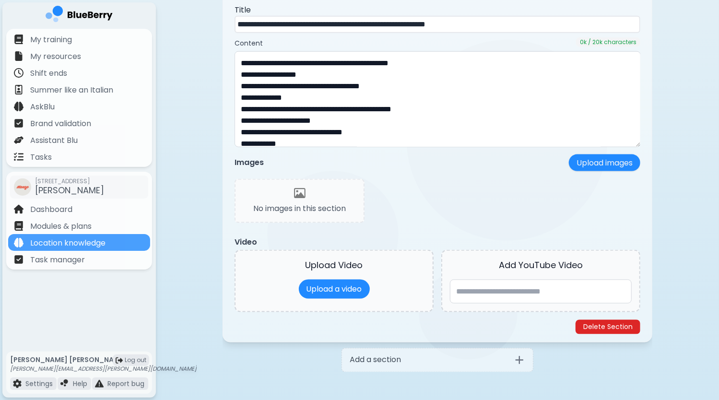
click at [630, 322] on button "Delete Section" at bounding box center [607, 327] width 65 height 14
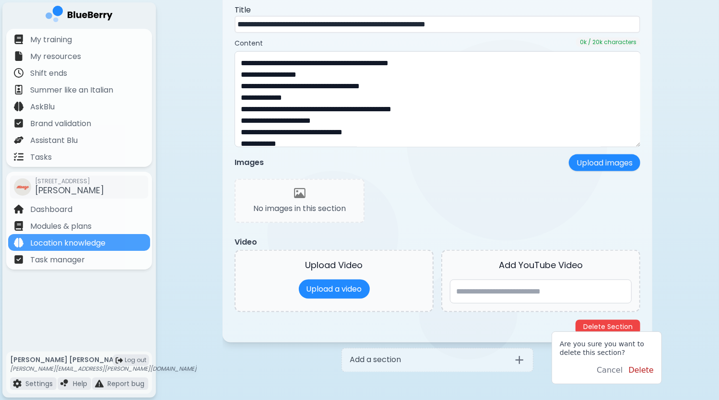
click at [643, 371] on button "Delete" at bounding box center [640, 370] width 25 height 12
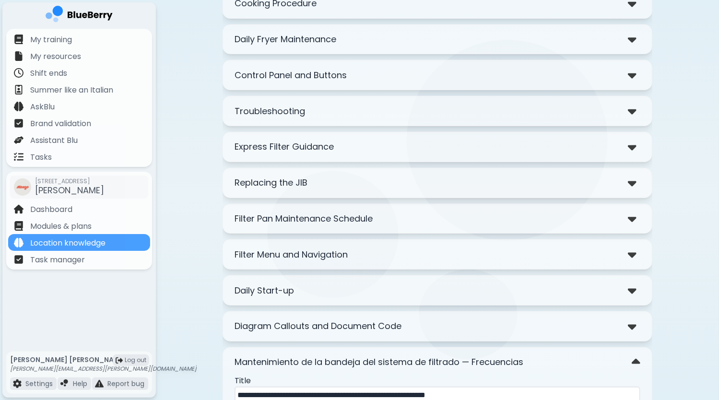
click at [680, 227] on div "**********" at bounding box center [437, 197] width 563 height 1160
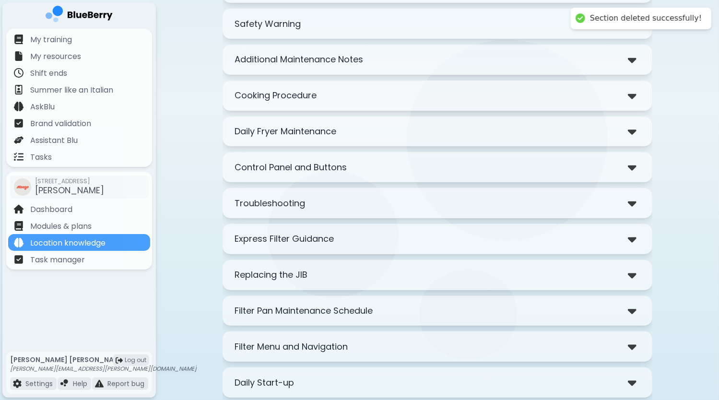
scroll to position [287, 0]
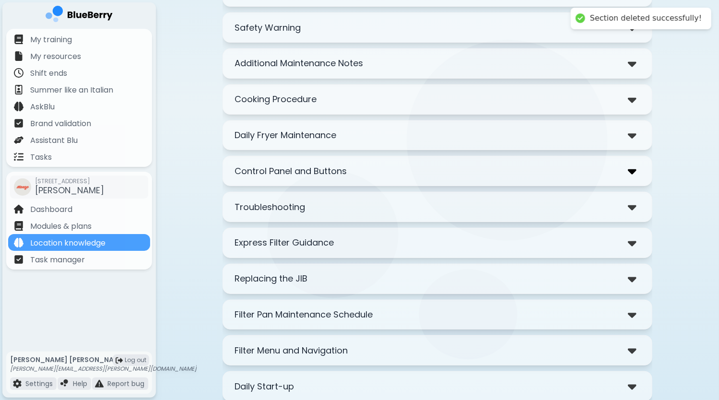
click at [634, 168] on img at bounding box center [632, 171] width 9 height 14
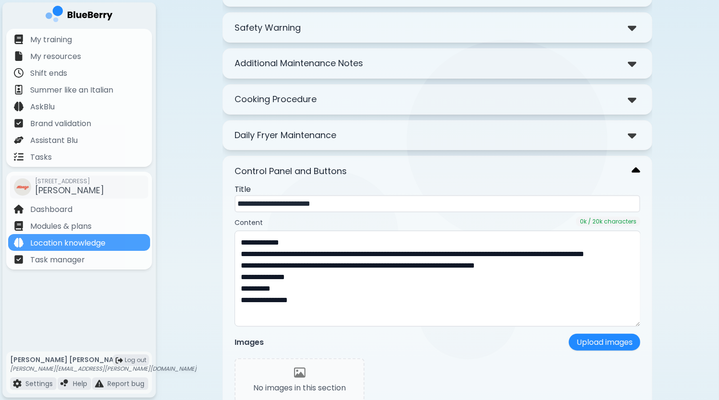
click at [634, 168] on img at bounding box center [635, 171] width 9 height 14
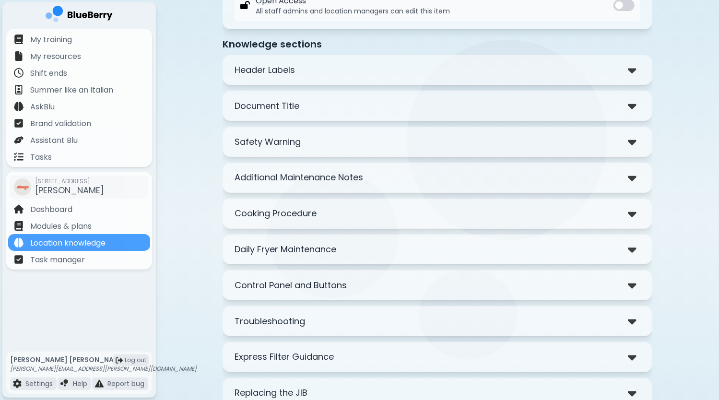
scroll to position [0, 0]
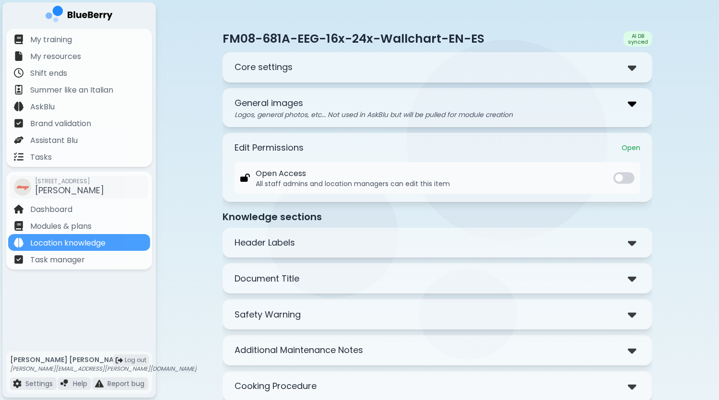
click at [631, 103] on img at bounding box center [632, 103] width 9 height 14
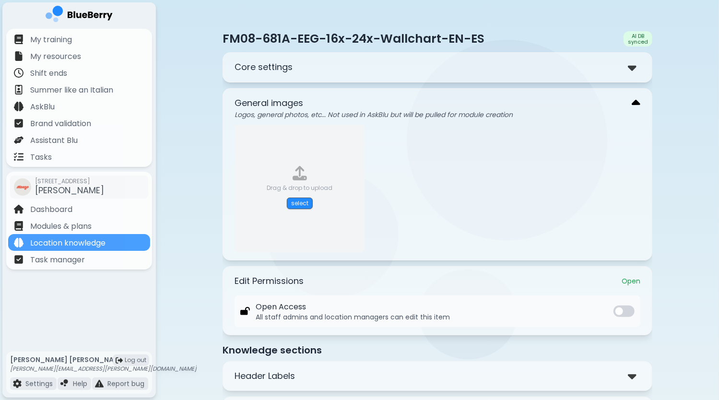
click at [631, 103] on img at bounding box center [635, 103] width 9 height 14
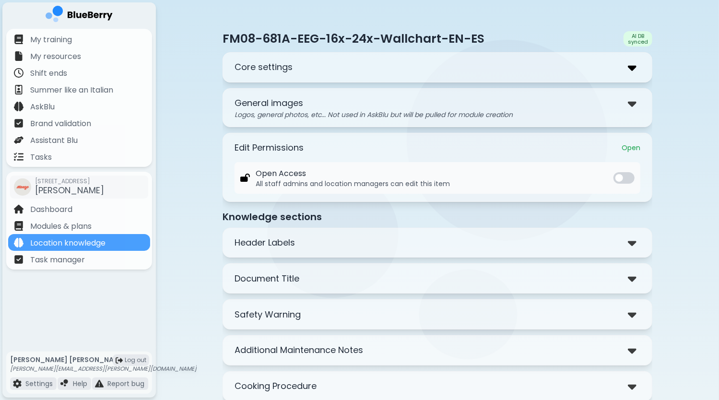
click at [633, 70] on img at bounding box center [632, 67] width 9 height 14
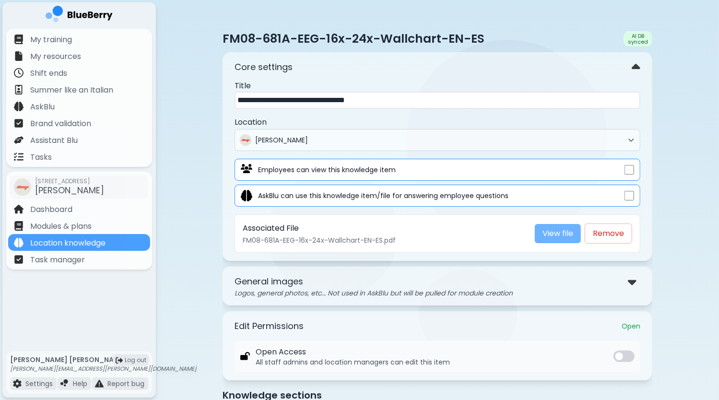
click at [571, 235] on link "View file" at bounding box center [558, 233] width 46 height 19
click at [488, 99] on input "**********" at bounding box center [437, 100] width 406 height 17
drag, startPoint x: 332, startPoint y: 99, endPoint x: 139, endPoint y: 96, distance: 193.3
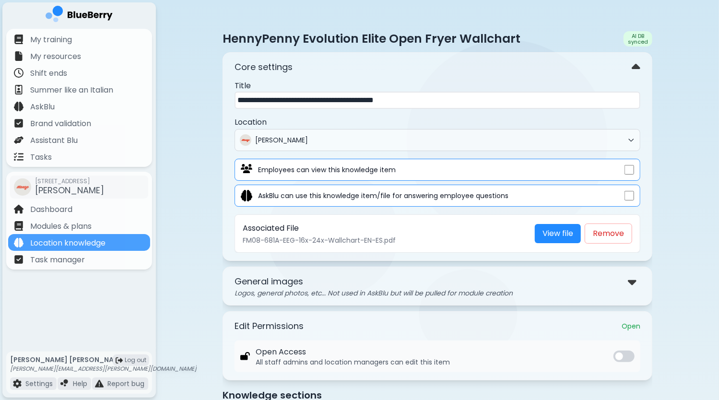
type input "**********"
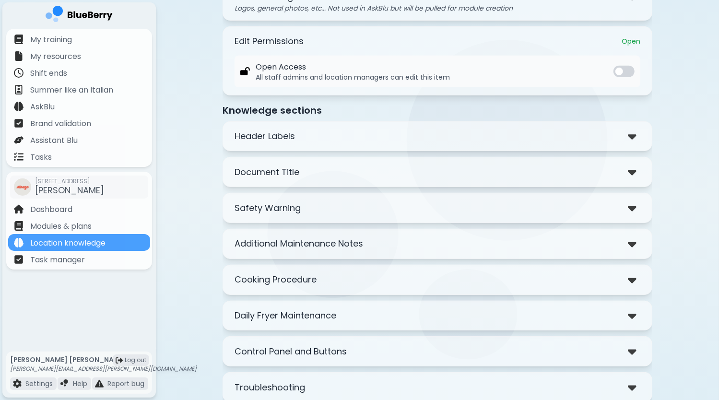
scroll to position [288, 0]
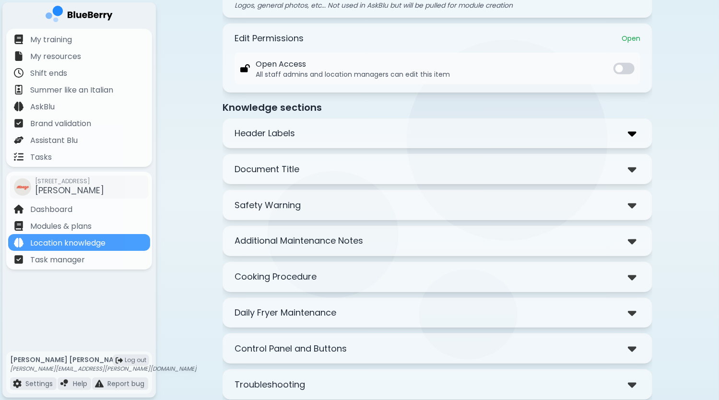
click at [632, 132] on img at bounding box center [632, 134] width 9 height 14
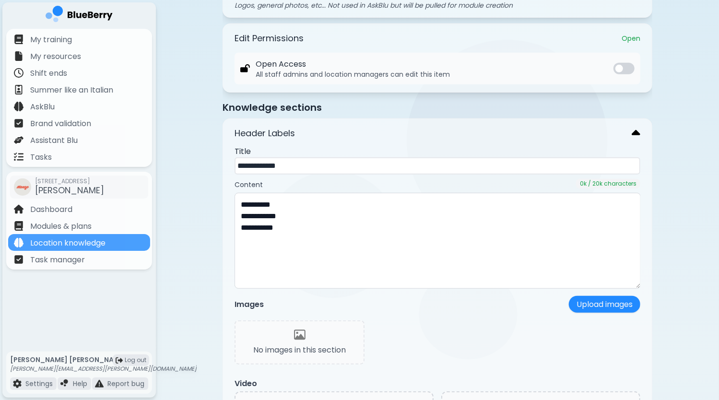
click at [632, 132] on img at bounding box center [635, 134] width 9 height 14
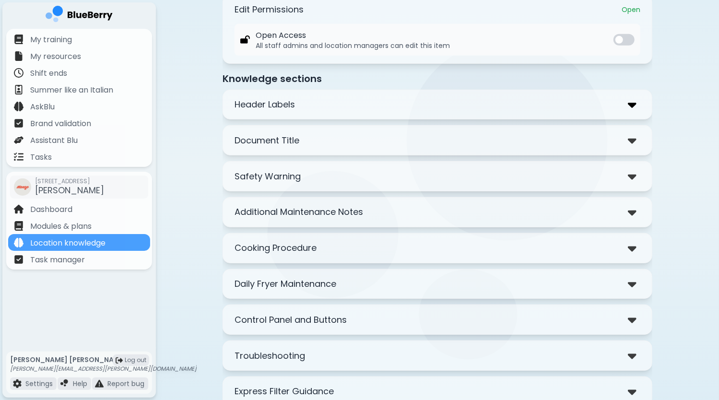
scroll to position [336, 0]
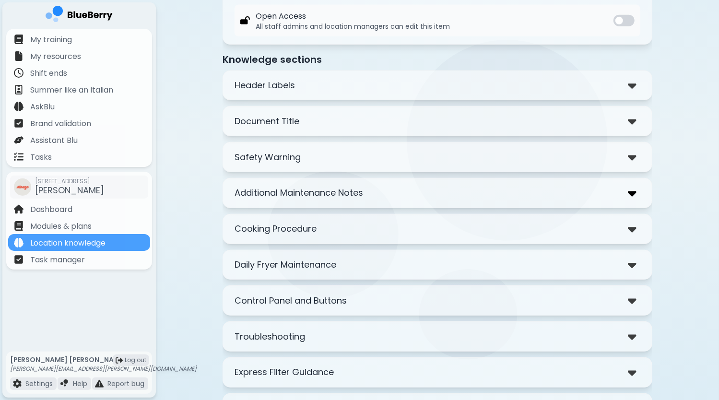
click at [632, 189] on img at bounding box center [632, 193] width 9 height 14
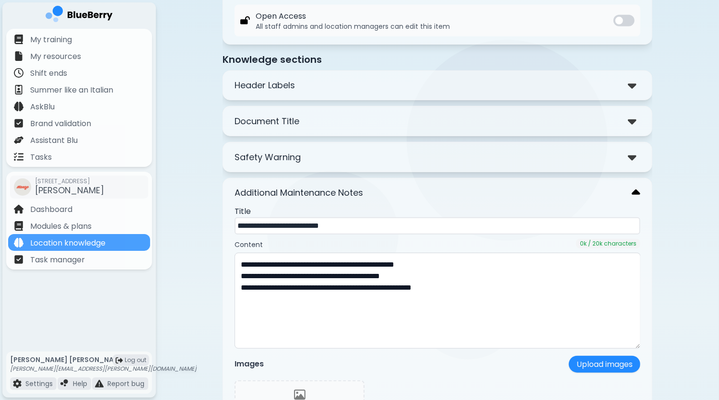
click at [632, 189] on img at bounding box center [635, 193] width 9 height 14
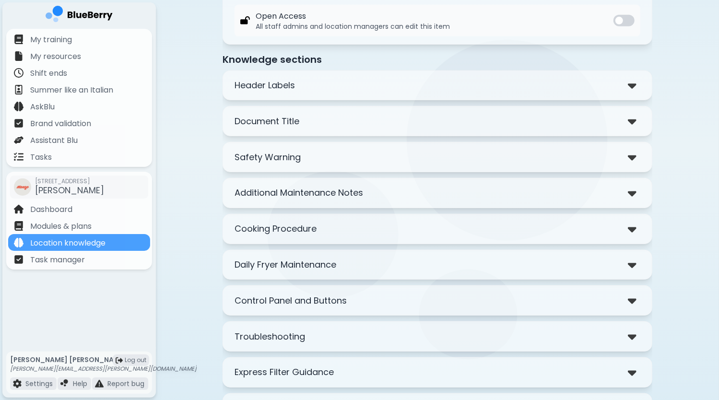
click at [633, 162] on div "**********" at bounding box center [437, 157] width 430 height 30
click at [633, 156] on img at bounding box center [632, 157] width 9 height 14
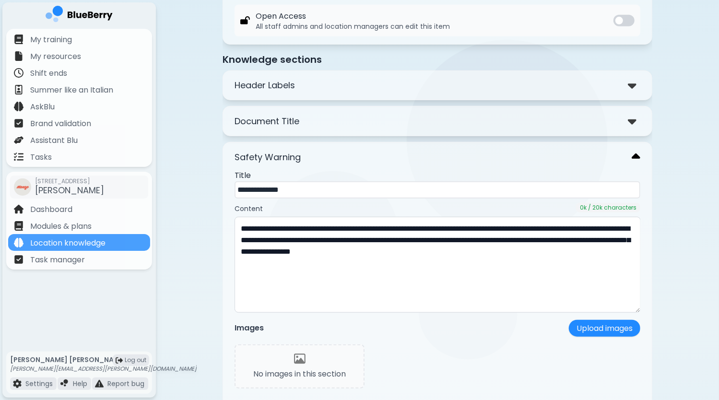
click at [633, 156] on img at bounding box center [635, 157] width 9 height 14
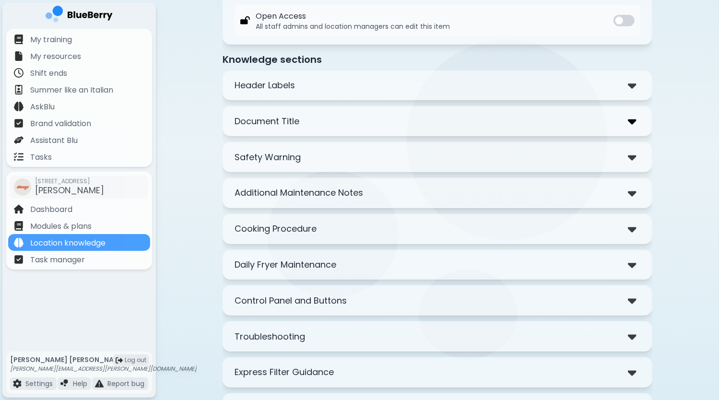
click at [631, 119] on img at bounding box center [632, 121] width 9 height 14
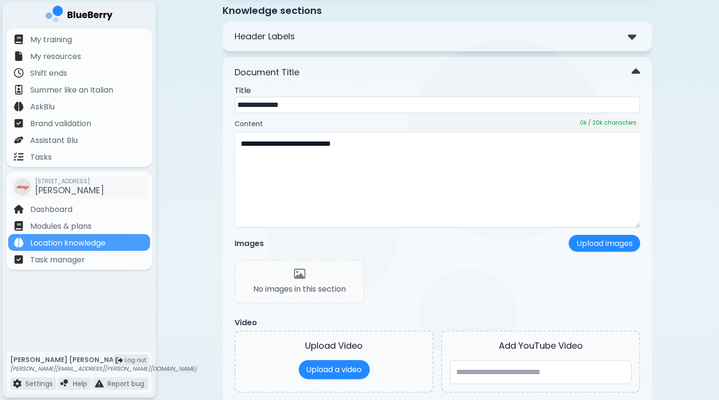
scroll to position [432, 0]
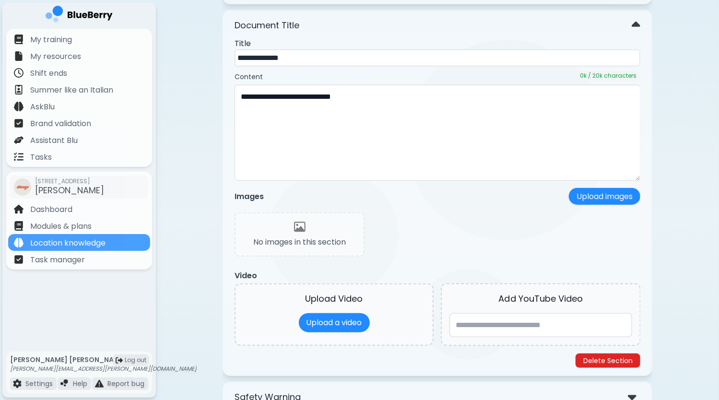
click at [614, 357] on button "Delete Section" at bounding box center [607, 360] width 65 height 14
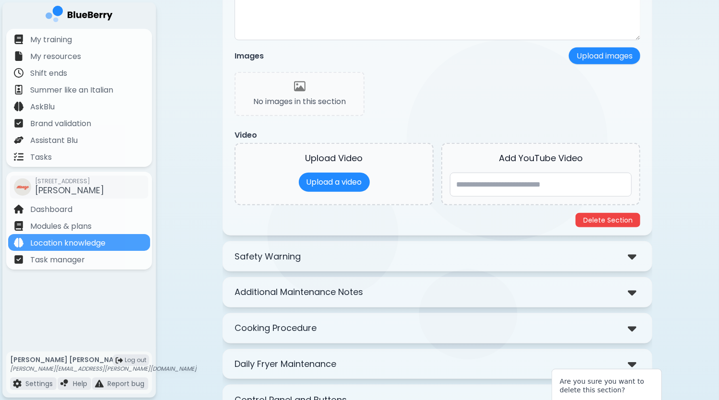
scroll to position [623, 0]
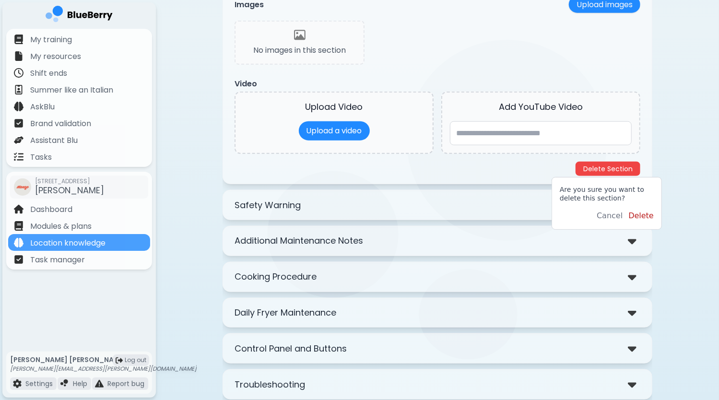
click at [643, 213] on button "Delete" at bounding box center [640, 216] width 25 height 12
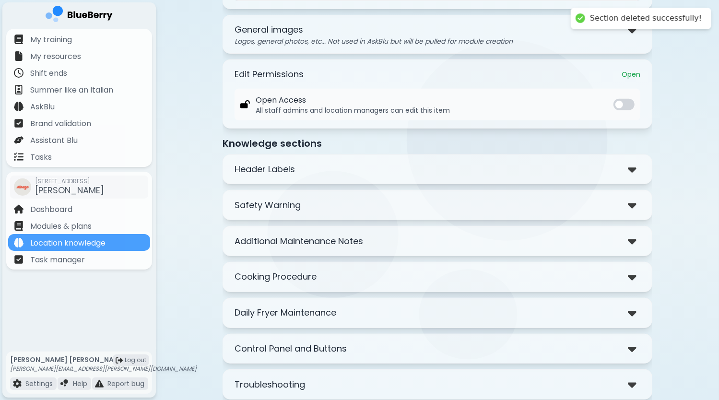
scroll to position [252, 0]
click at [630, 164] on img at bounding box center [632, 169] width 9 height 14
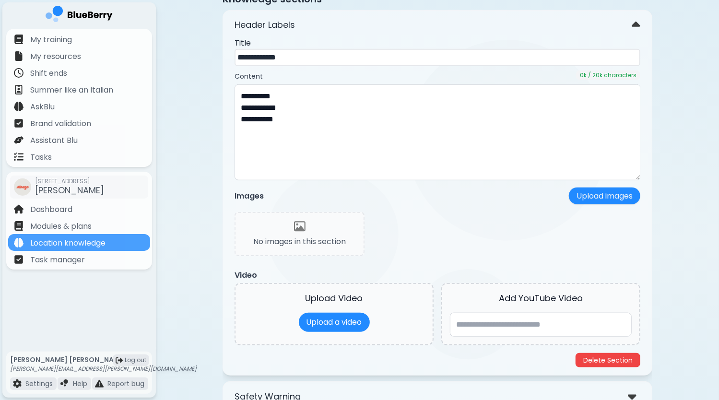
scroll to position [396, 0]
click at [609, 360] on button "Delete Section" at bounding box center [607, 360] width 65 height 14
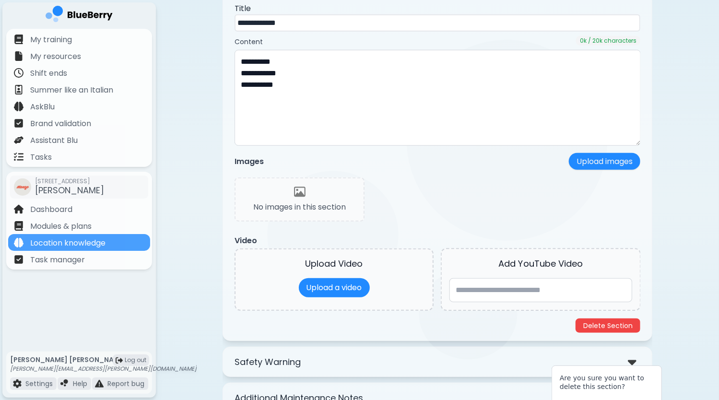
scroll to position [540, 0]
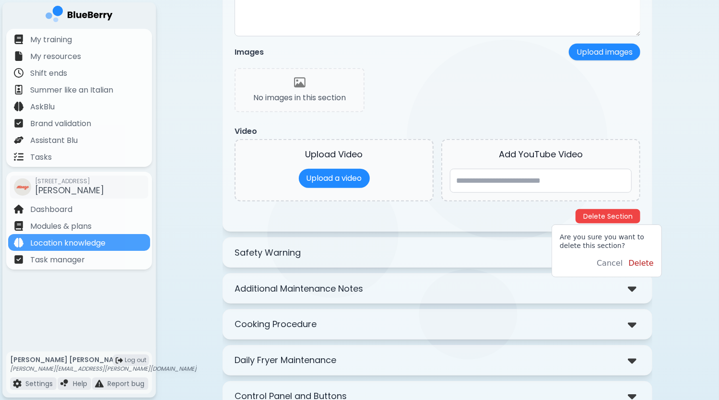
click at [641, 262] on button "Delete" at bounding box center [640, 263] width 25 height 12
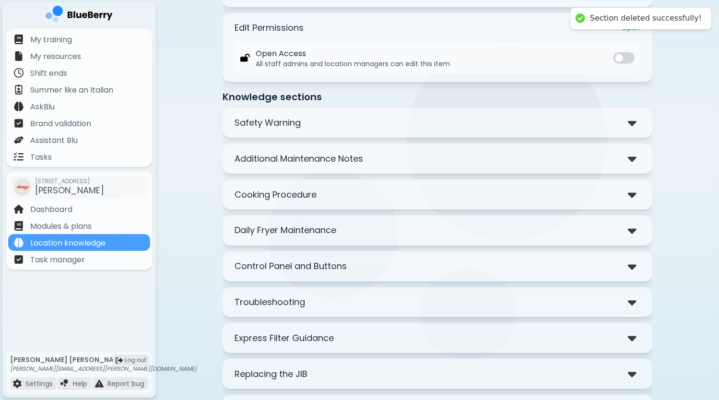
scroll to position [313, 0]
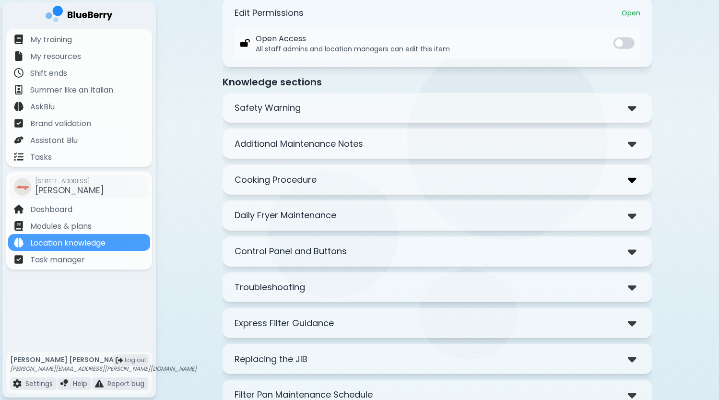
click at [629, 173] on img at bounding box center [632, 180] width 9 height 14
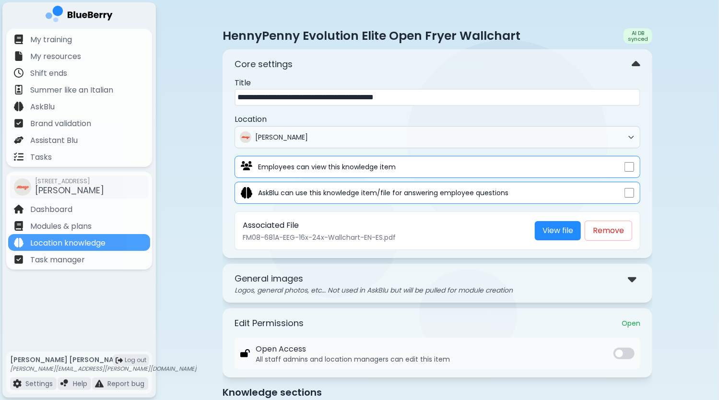
scroll to position [0, 0]
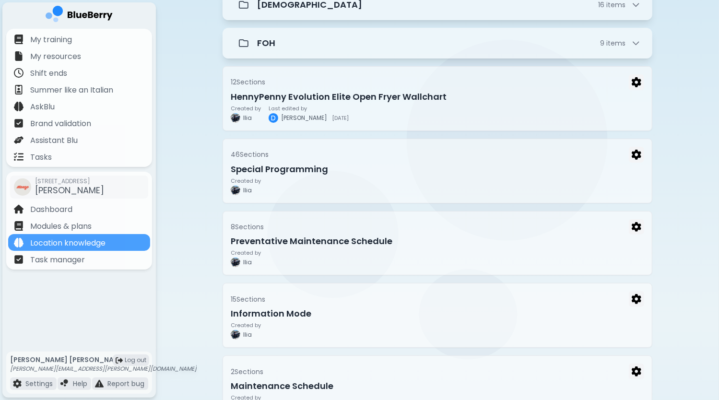
scroll to position [96, 0]
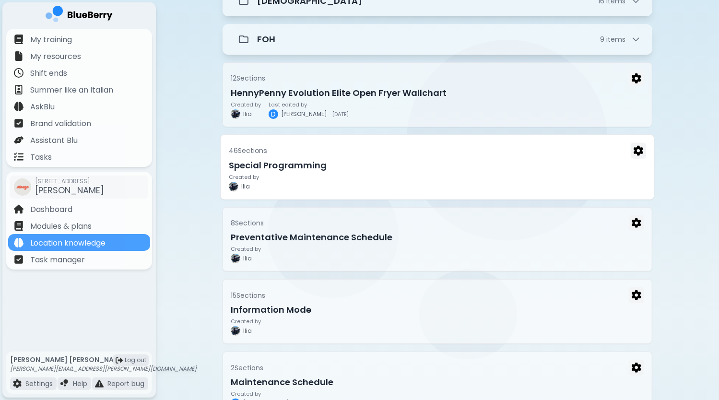
click at [543, 166] on h3 "Special Programming" at bounding box center [438, 164] width 418 height 13
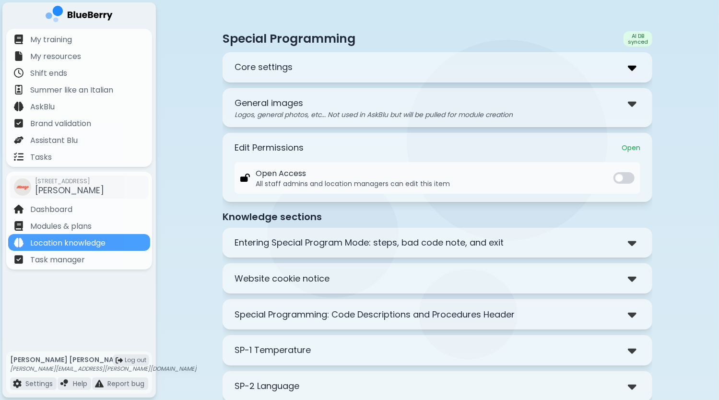
click at [635, 73] on img at bounding box center [632, 67] width 9 height 14
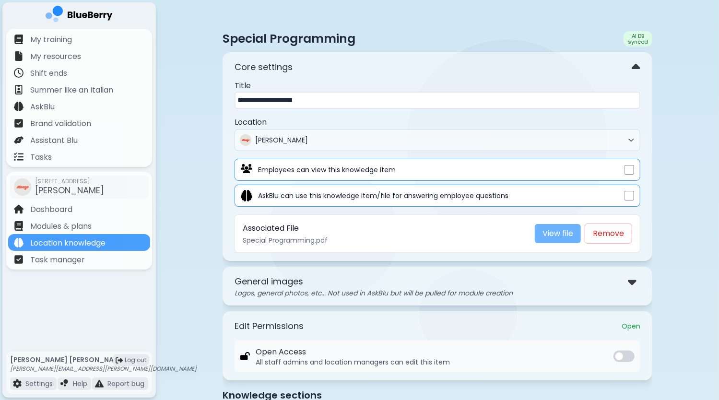
click at [563, 230] on link "View file" at bounding box center [558, 233] width 46 height 19
click at [236, 100] on input "**********" at bounding box center [437, 100] width 406 height 17
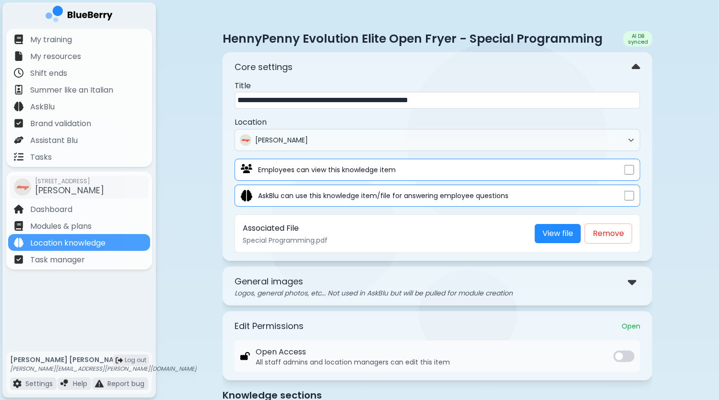
type input "**********"
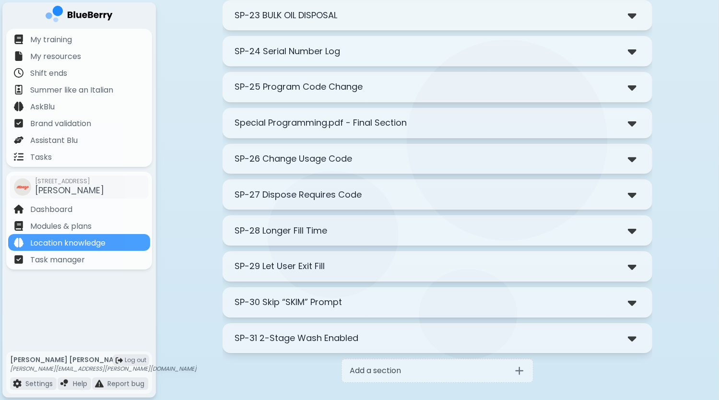
scroll to position [1374, 0]
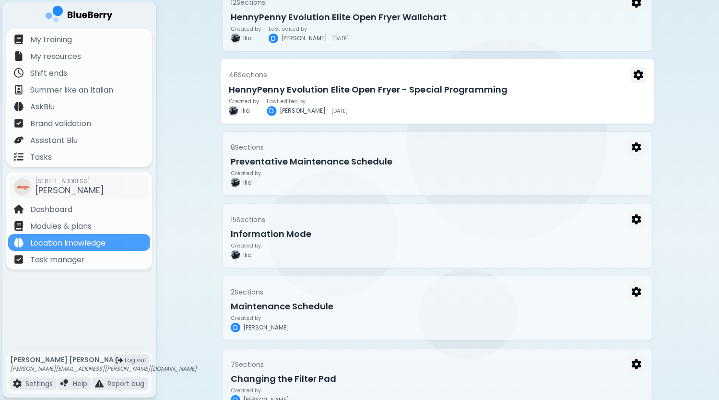
scroll to position [192, 0]
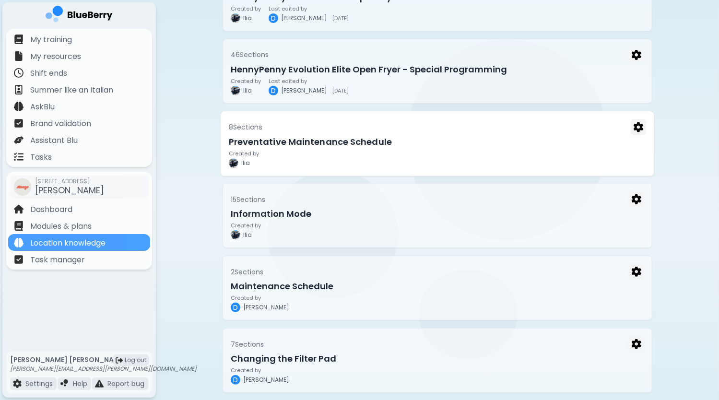
click at [584, 135] on h3 "Preventative Maintenance Schedule" at bounding box center [438, 141] width 418 height 13
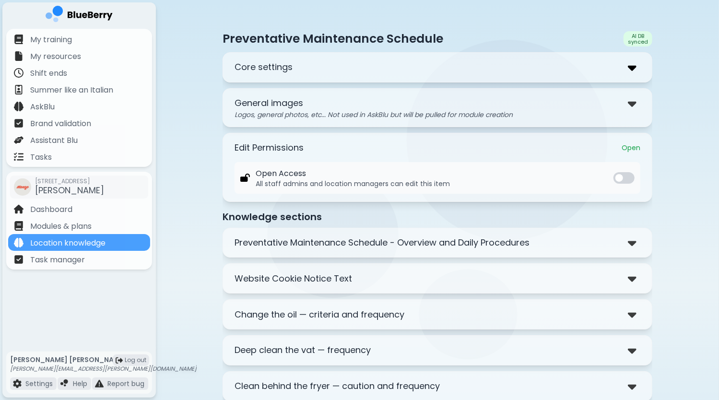
click at [631, 72] on img at bounding box center [632, 67] width 9 height 14
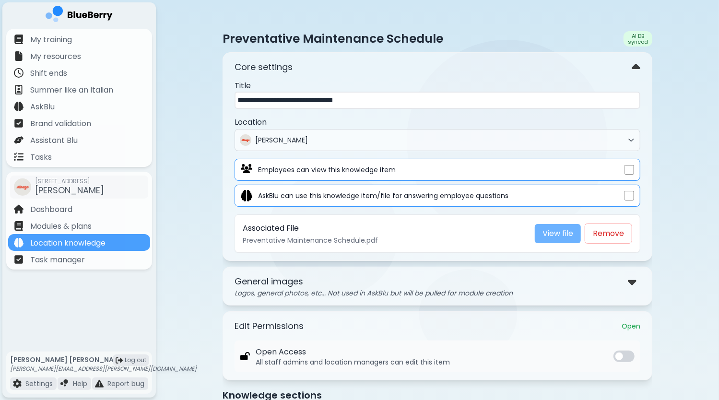
click at [555, 232] on link "View file" at bounding box center [558, 233] width 46 height 19
click at [237, 101] on input "**********" at bounding box center [437, 100] width 406 height 17
paste input "**********"
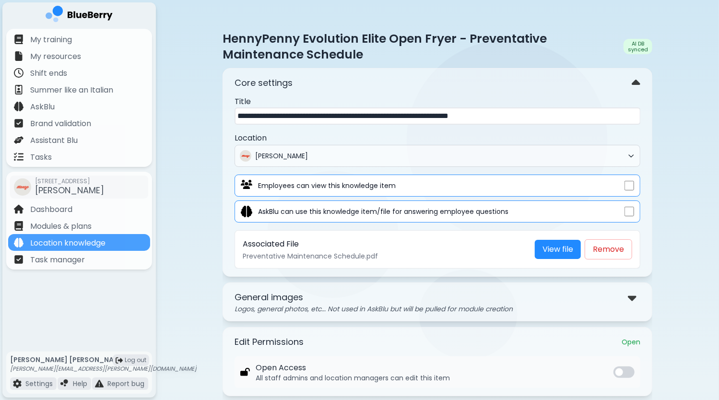
drag, startPoint x: 390, startPoint y: 114, endPoint x: 224, endPoint y: 115, distance: 166.4
click at [224, 115] on div "**********" at bounding box center [437, 172] width 430 height 209
type input "**********"
click at [680, 212] on div "**********" at bounding box center [437, 383] width 563 height 767
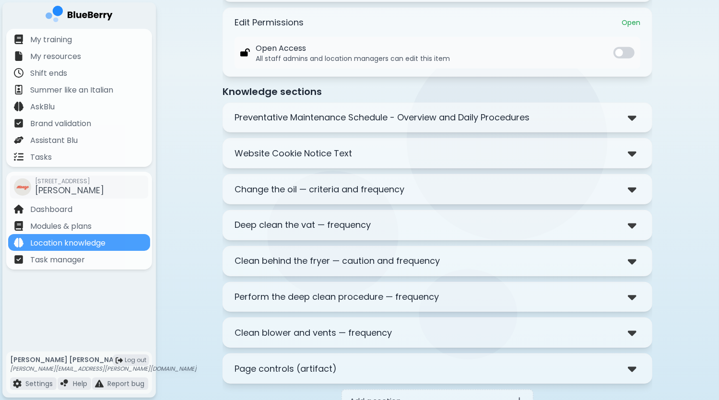
scroll to position [336, 0]
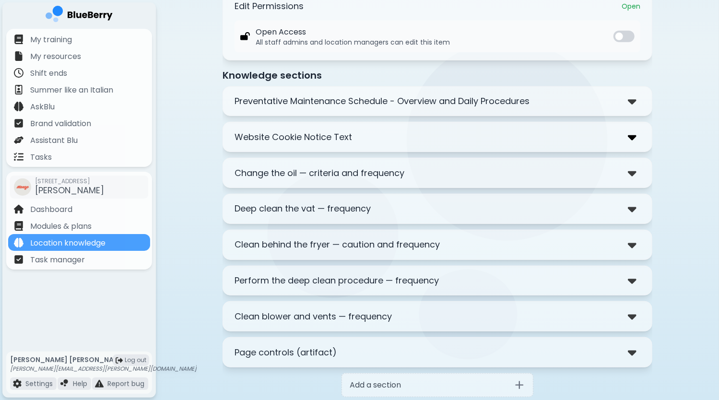
click at [633, 136] on img at bounding box center [632, 137] width 9 height 14
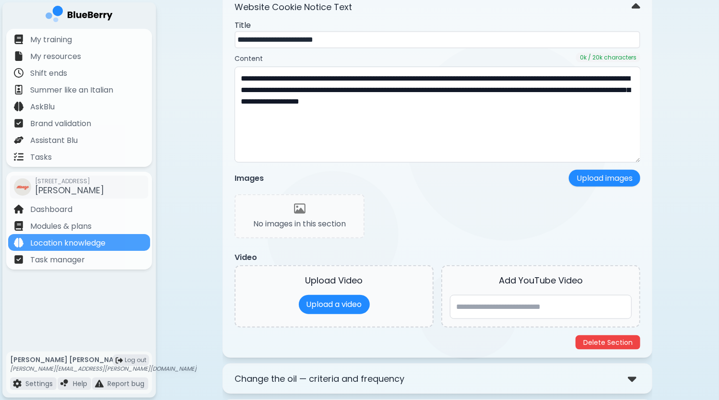
scroll to position [479, 0]
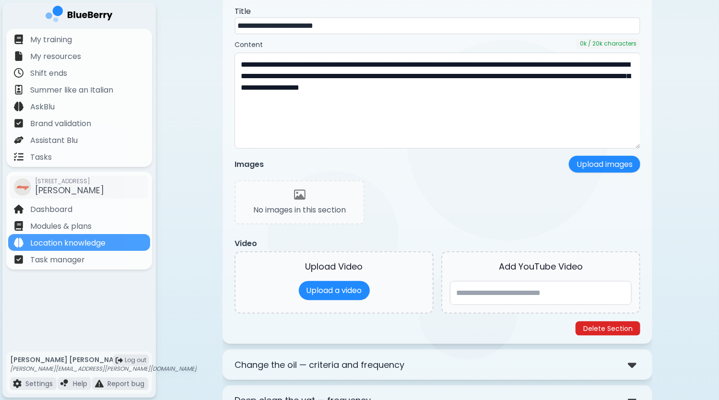
click at [613, 324] on button "Delete Section" at bounding box center [607, 328] width 65 height 14
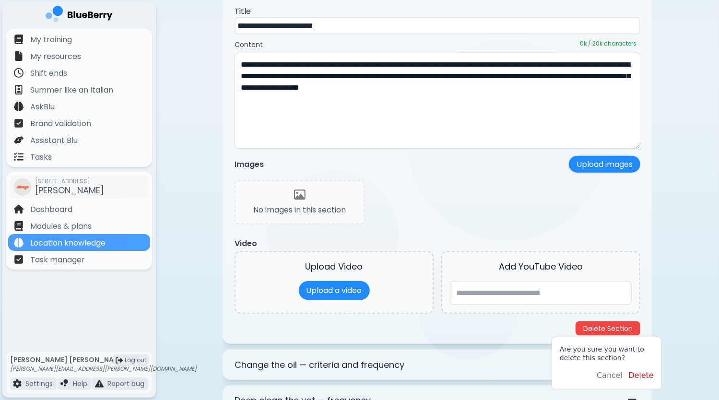
click at [639, 374] on button "Delete" at bounding box center [640, 376] width 25 height 12
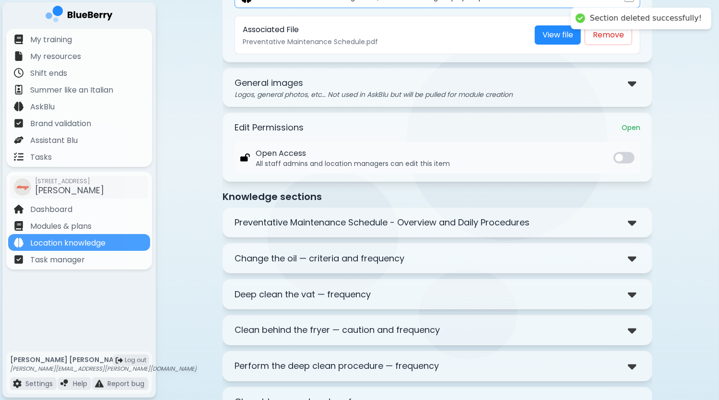
scroll to position [253, 0]
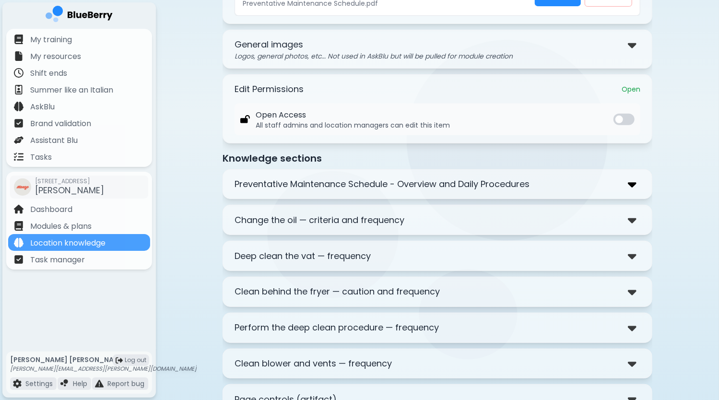
click at [632, 180] on img at bounding box center [632, 184] width 9 height 14
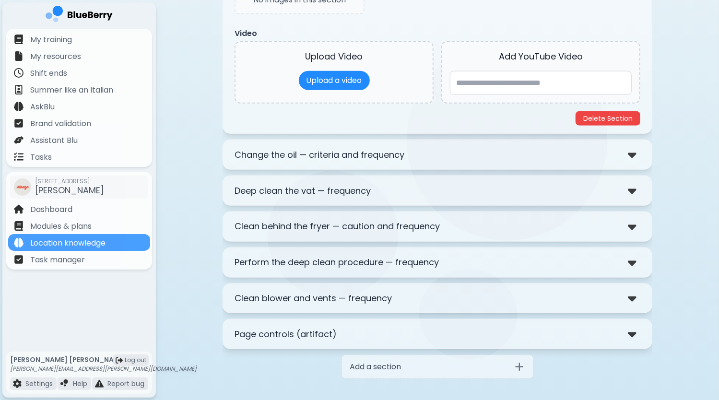
scroll to position [662, 0]
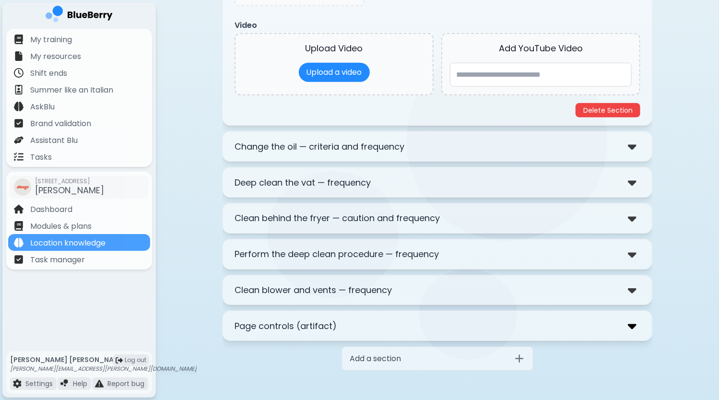
click at [632, 323] on img at bounding box center [632, 326] width 9 height 14
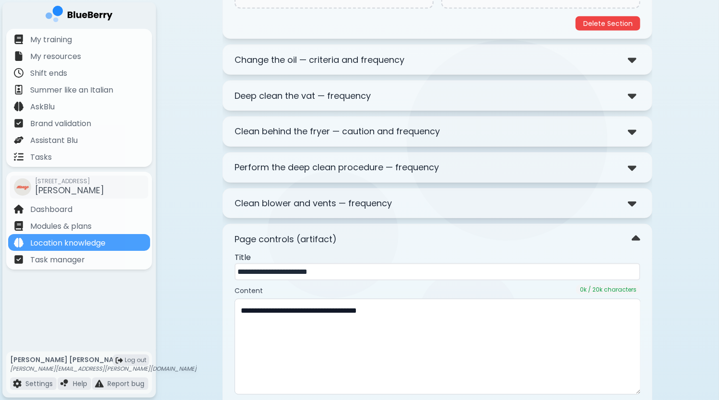
scroll to position [997, 0]
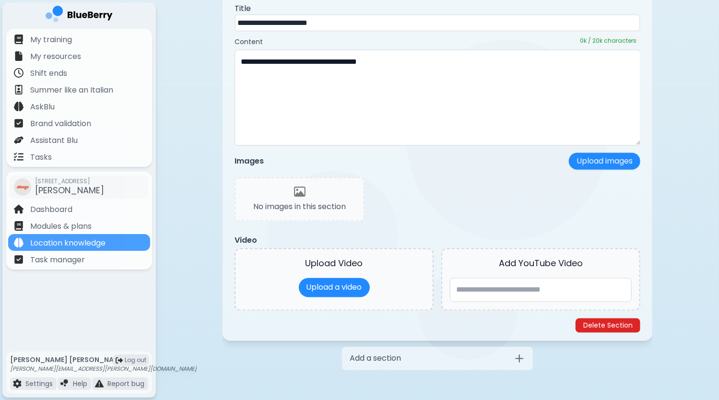
click at [609, 324] on button "Delete Section" at bounding box center [607, 325] width 65 height 14
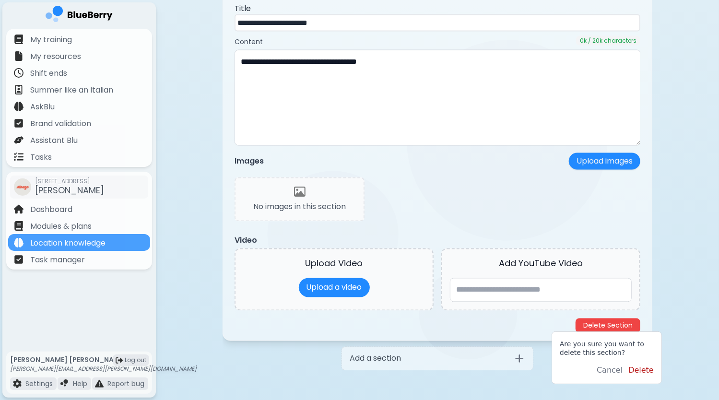
click at [637, 369] on button "Delete" at bounding box center [640, 370] width 25 height 12
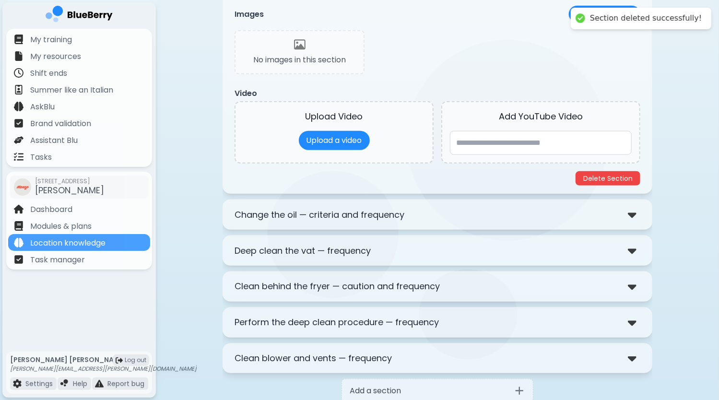
scroll to position [578, 0]
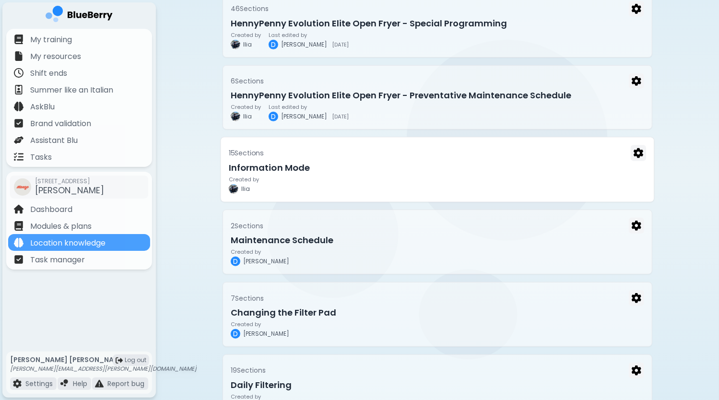
scroll to position [240, 0]
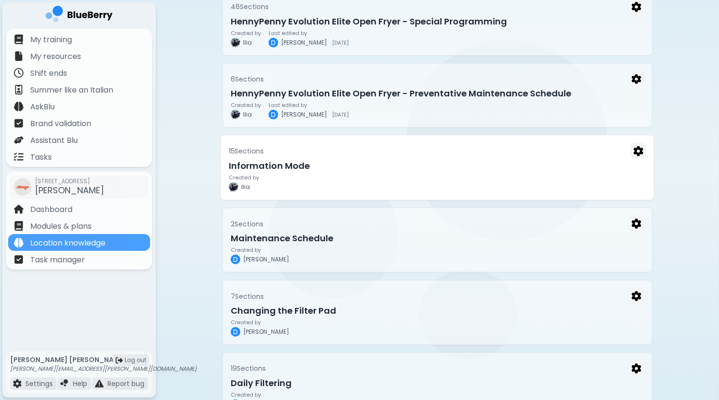
click at [470, 183] on div "Created by [PERSON_NAME]" at bounding box center [438, 183] width 418 height 17
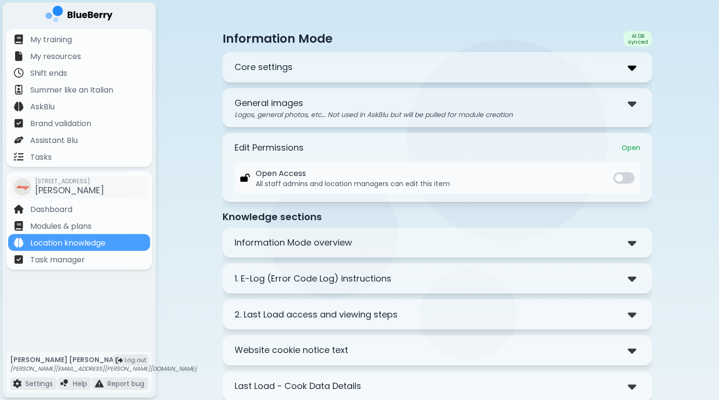
click at [630, 69] on img at bounding box center [632, 67] width 9 height 14
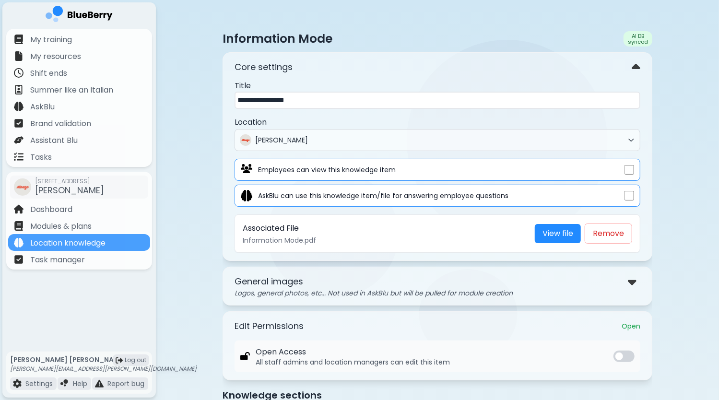
click at [236, 100] on input "**********" at bounding box center [437, 100] width 406 height 17
paste input "**********"
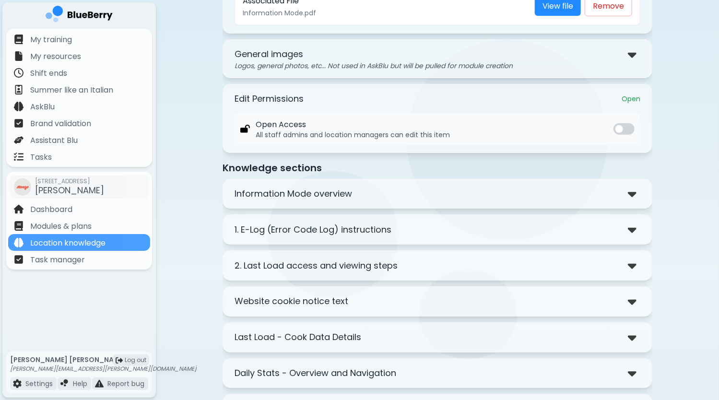
scroll to position [240, 0]
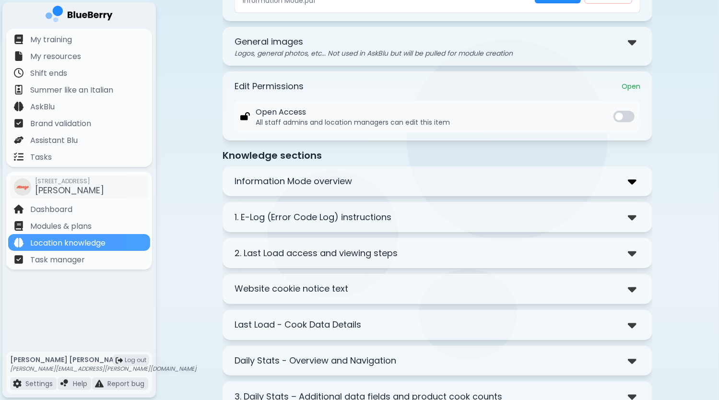
type input "**********"
click at [635, 175] on img at bounding box center [632, 182] width 9 height 14
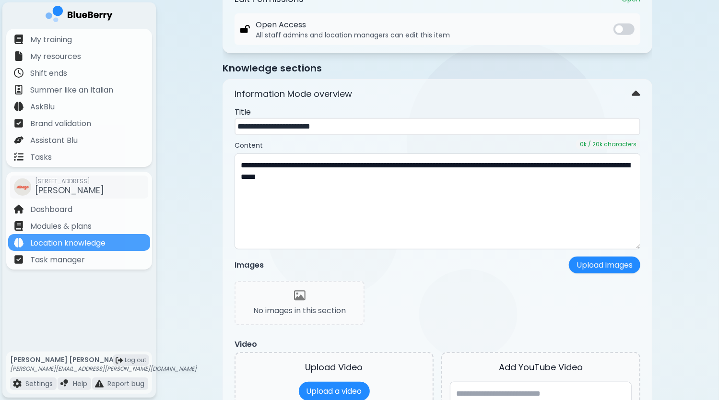
scroll to position [336, 0]
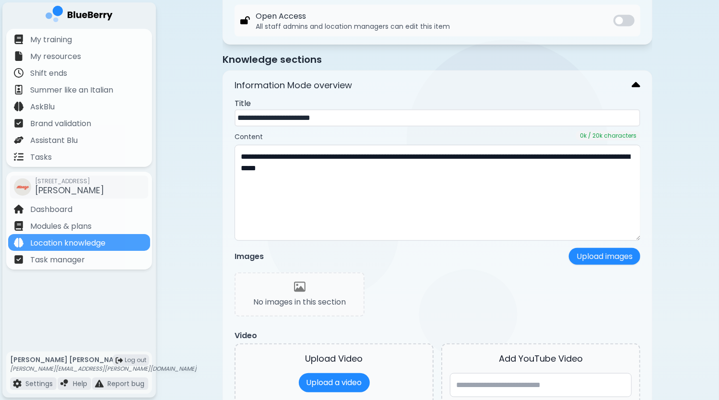
click at [637, 81] on img at bounding box center [635, 86] width 9 height 14
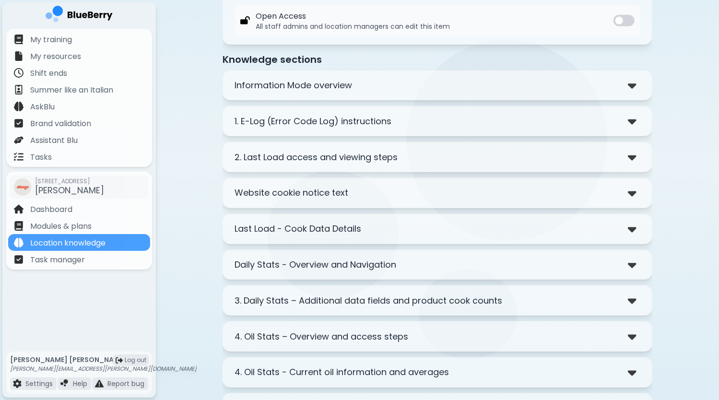
click at [637, 192] on div at bounding box center [634, 193] width 12 height 14
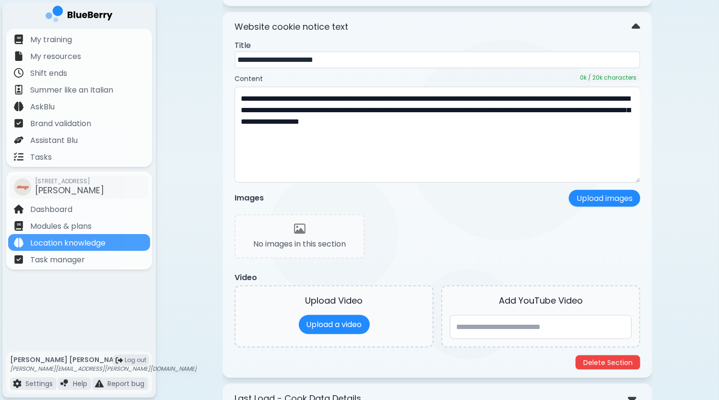
scroll to position [527, 0]
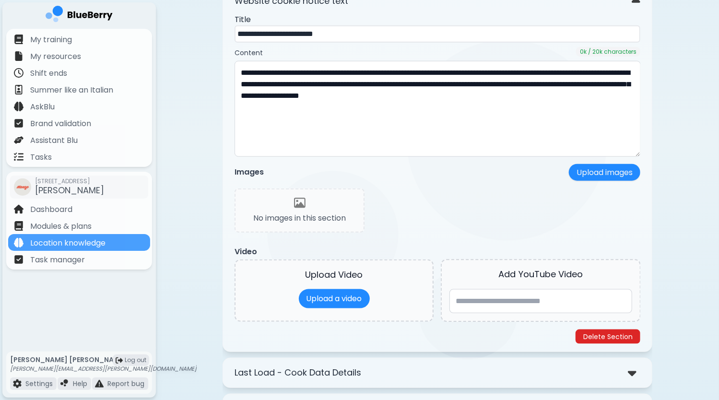
click at [614, 333] on button "Delete Section" at bounding box center [607, 336] width 65 height 14
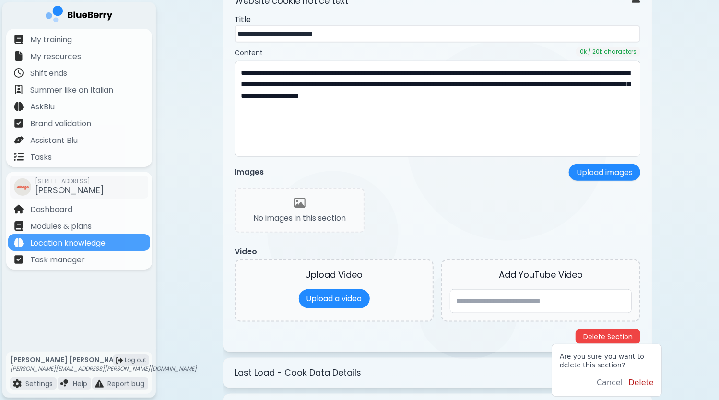
click at [641, 382] on button "Delete" at bounding box center [640, 383] width 25 height 12
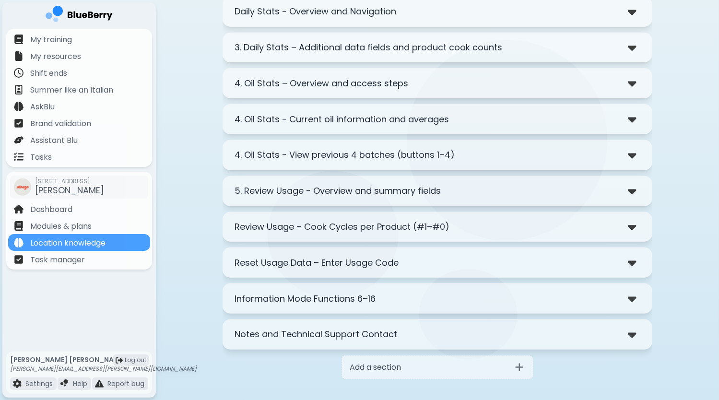
scroll to position [560, 0]
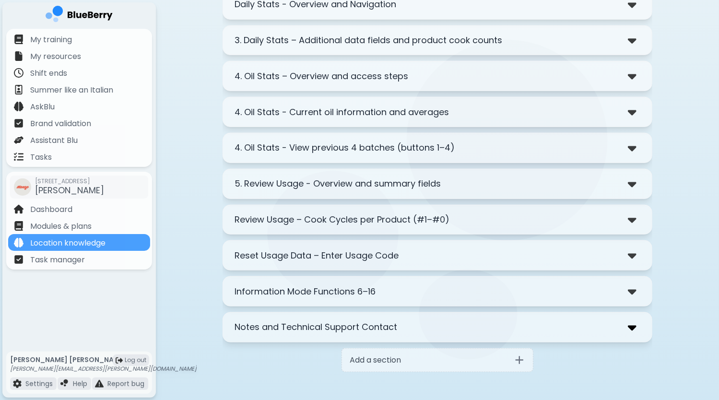
click at [634, 322] on img at bounding box center [632, 327] width 9 height 14
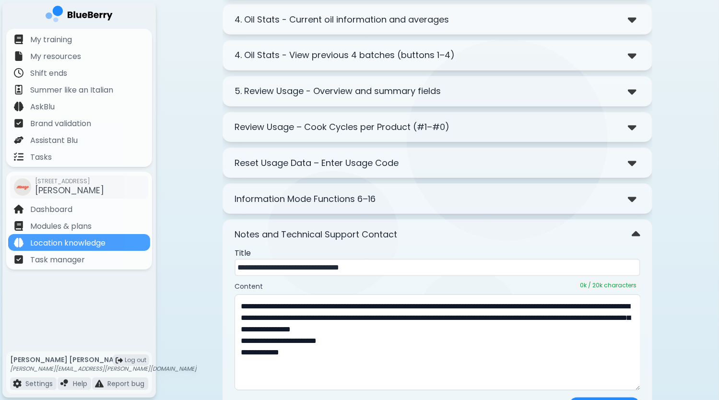
scroll to position [800, 0]
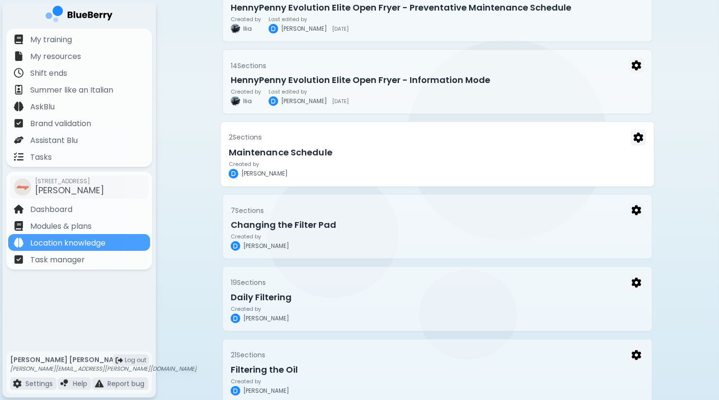
scroll to position [336, 0]
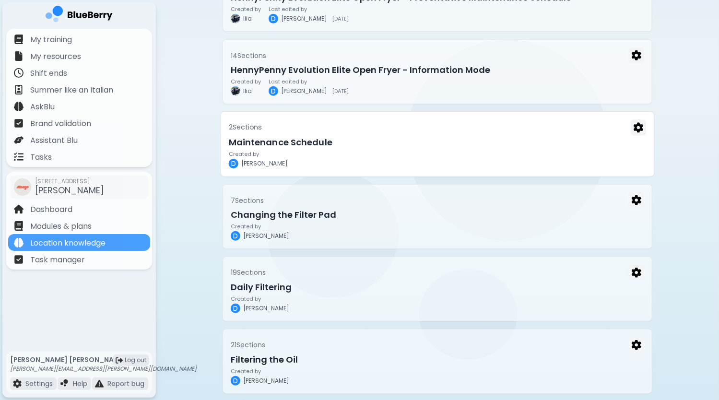
click at [498, 145] on h3 "Maintenance Schedule" at bounding box center [438, 142] width 418 height 13
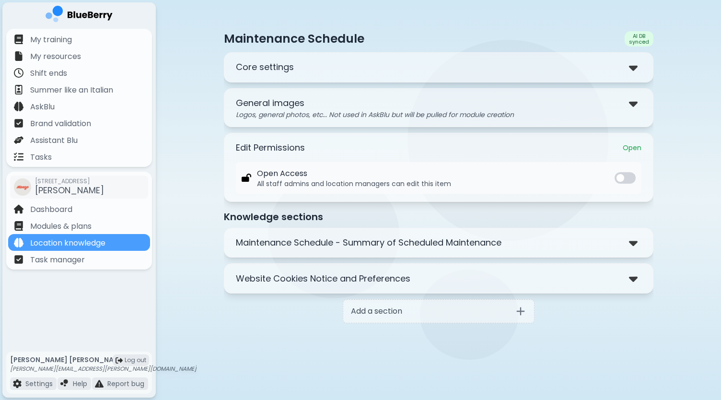
click at [627, 69] on div "Core settings" at bounding box center [439, 67] width 406 height 14
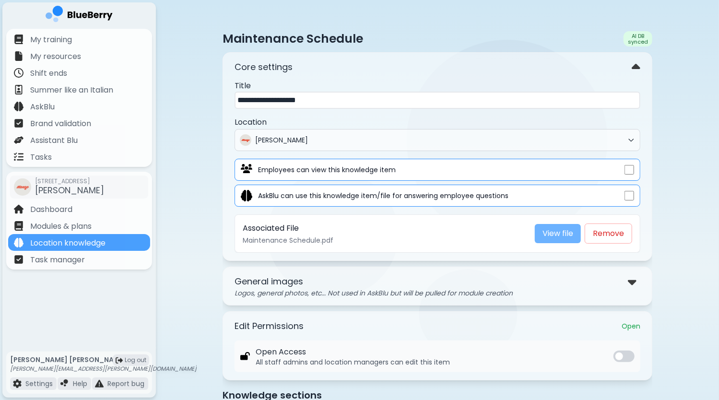
click at [561, 234] on link "View file" at bounding box center [558, 233] width 46 height 19
click at [237, 99] on input "**********" at bounding box center [437, 100] width 406 height 17
paste input "**********"
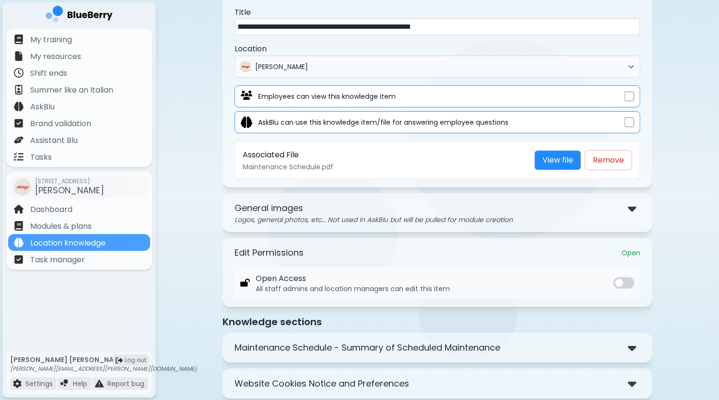
scroll to position [133, 0]
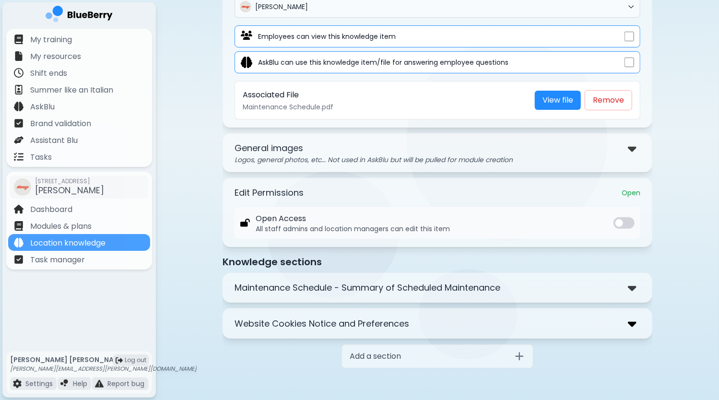
type input "**********"
click at [632, 319] on img at bounding box center [632, 323] width 9 height 14
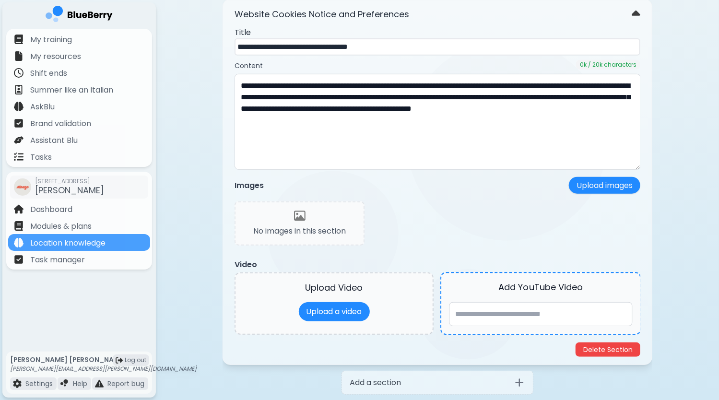
scroll to position [468, 0]
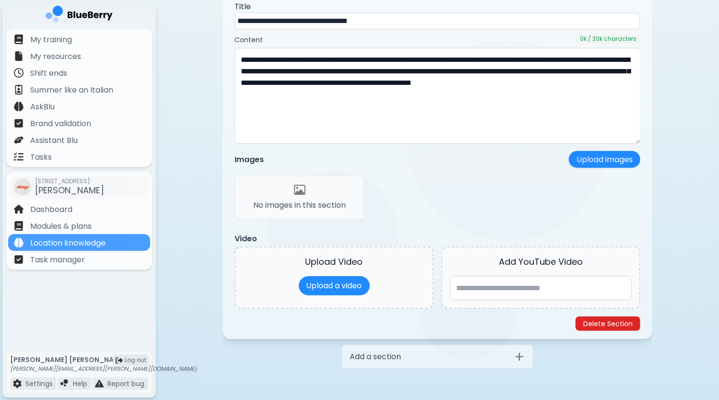
click at [604, 318] on button "Delete Section" at bounding box center [607, 323] width 65 height 14
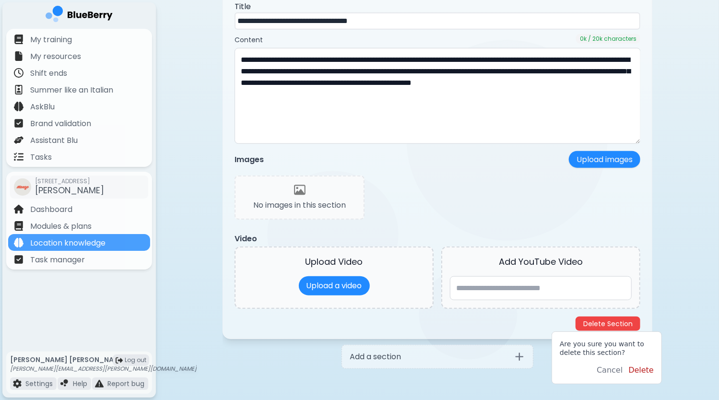
click at [641, 370] on button "Delete" at bounding box center [640, 370] width 25 height 12
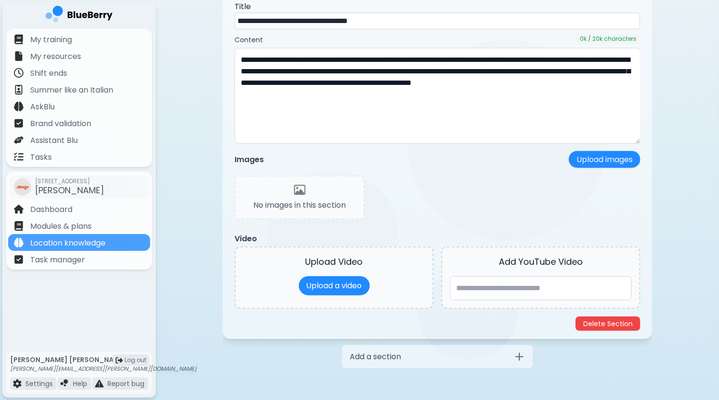
scroll to position [98, 0]
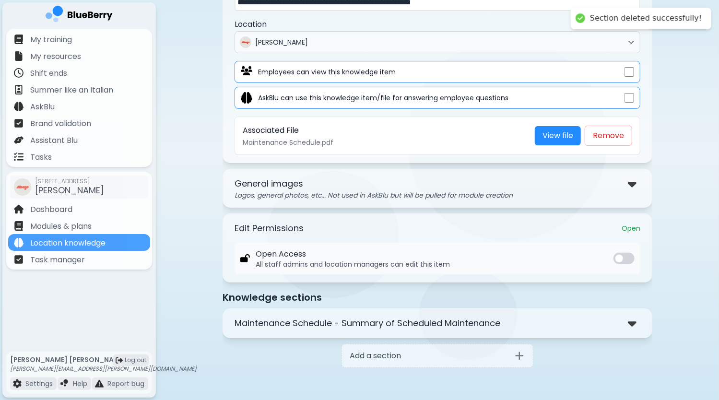
click at [680, 195] on div "**********" at bounding box center [437, 152] width 563 height 500
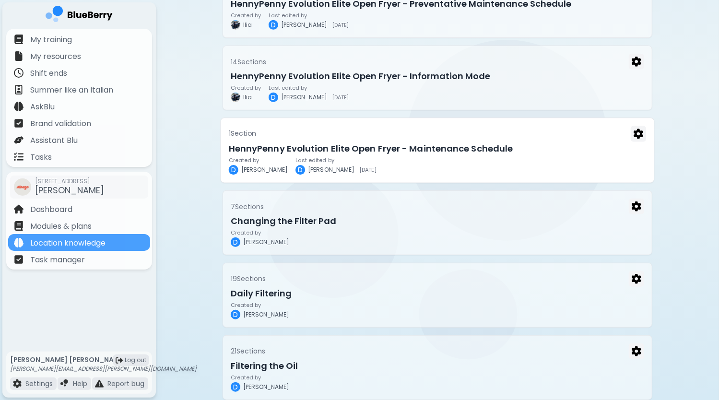
scroll to position [336, 0]
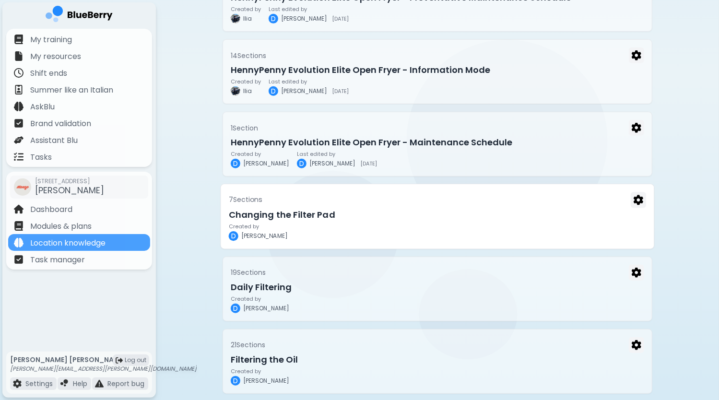
click at [417, 215] on h3 "Changing the Filter Pad" at bounding box center [438, 214] width 418 height 13
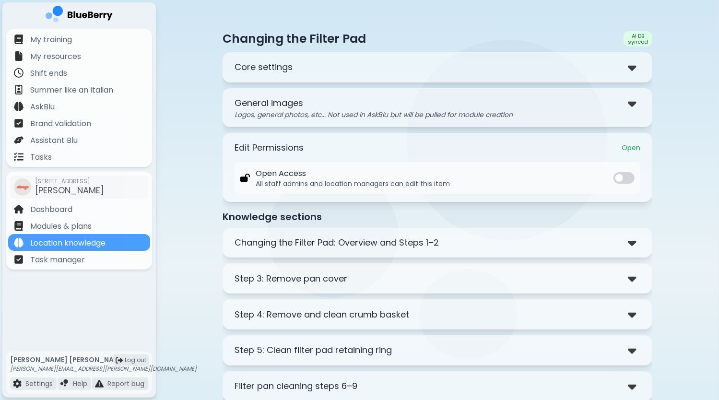
click at [437, 78] on div "**********" at bounding box center [437, 67] width 430 height 30
click at [297, 70] on div "Core settings" at bounding box center [437, 67] width 406 height 14
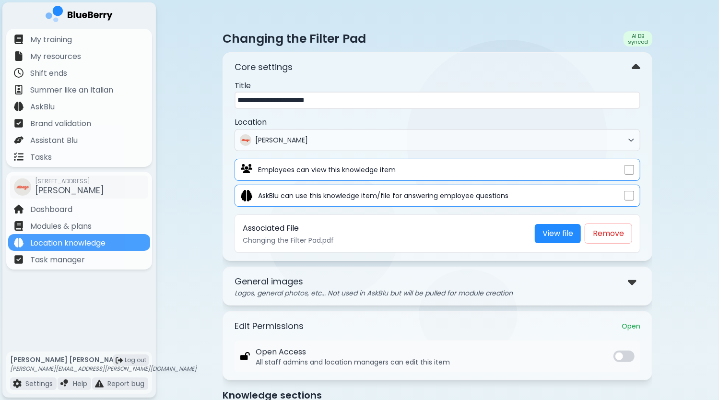
click at [237, 99] on input "**********" at bounding box center [437, 100] width 406 height 17
paste input "**********"
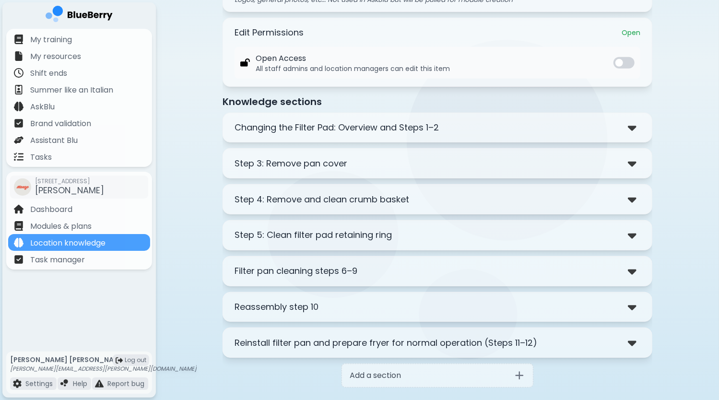
scroll to position [311, 0]
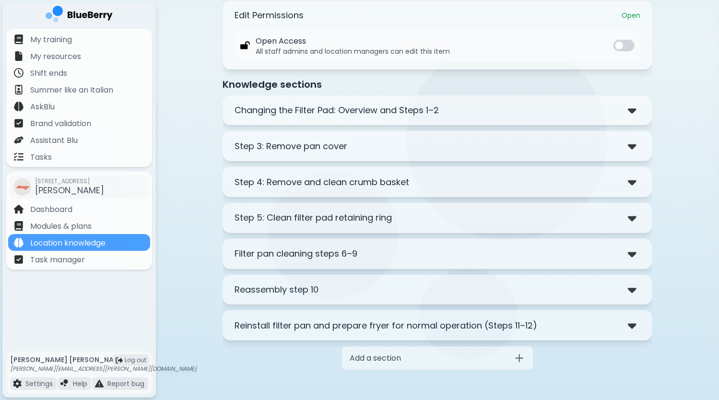
type input "**********"
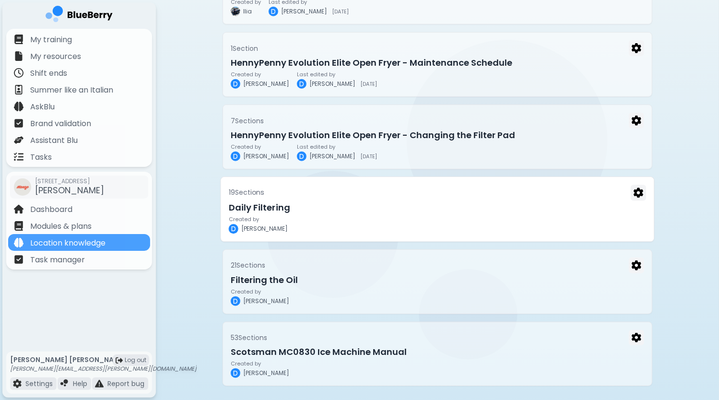
scroll to position [421, 0]
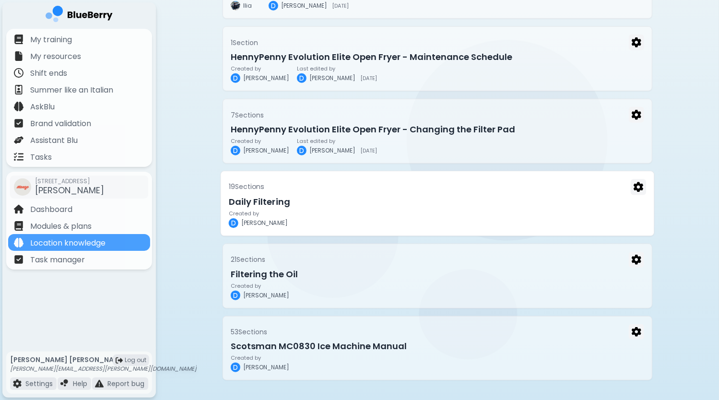
click at [422, 198] on h3 "Daily Filtering" at bounding box center [438, 201] width 418 height 13
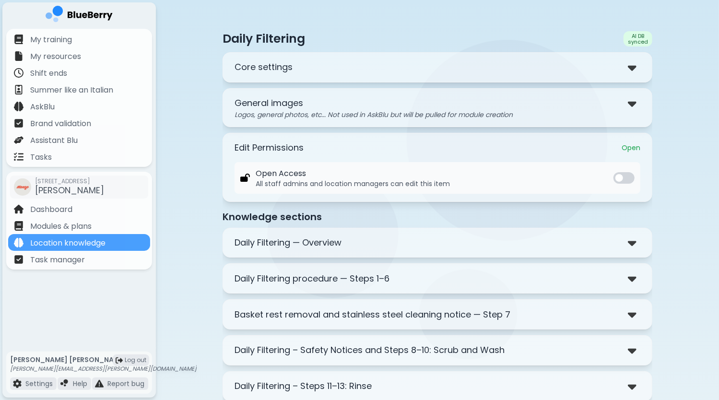
click at [339, 71] on div "Core settings" at bounding box center [437, 67] width 406 height 14
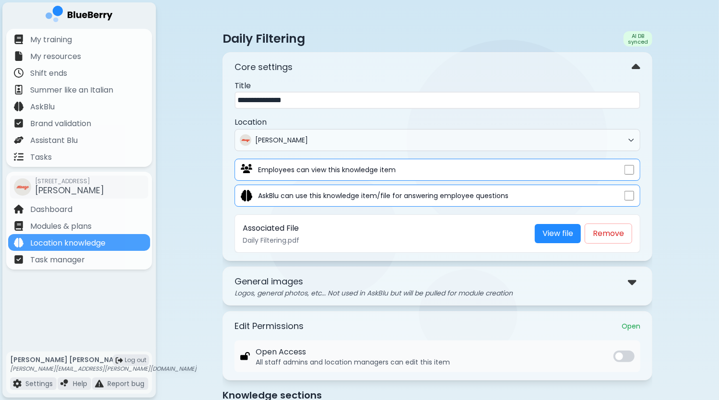
click at [238, 98] on input "**********" at bounding box center [437, 100] width 406 height 17
paste input "**********"
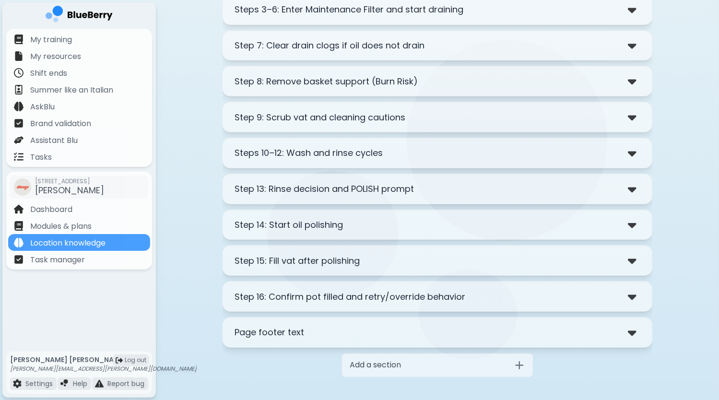
scroll to position [737, 0]
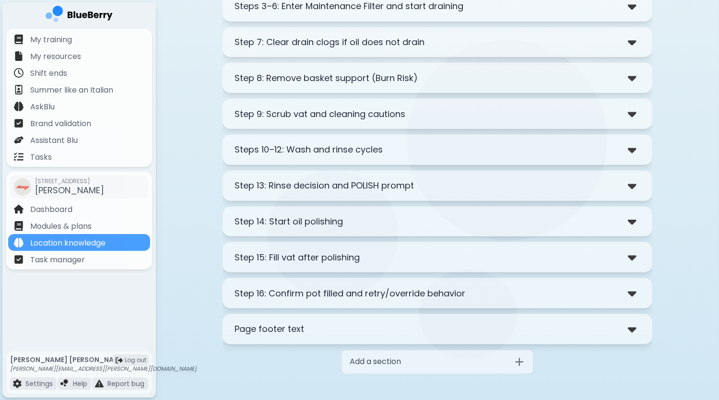
type input "**********"
click at [640, 324] on div at bounding box center [634, 329] width 12 height 14
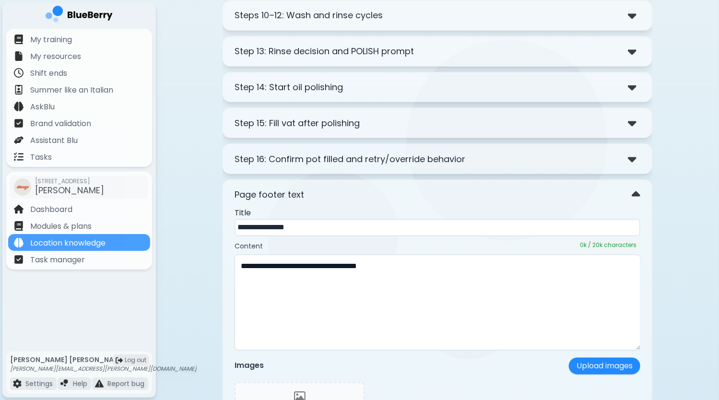
scroll to position [1025, 0]
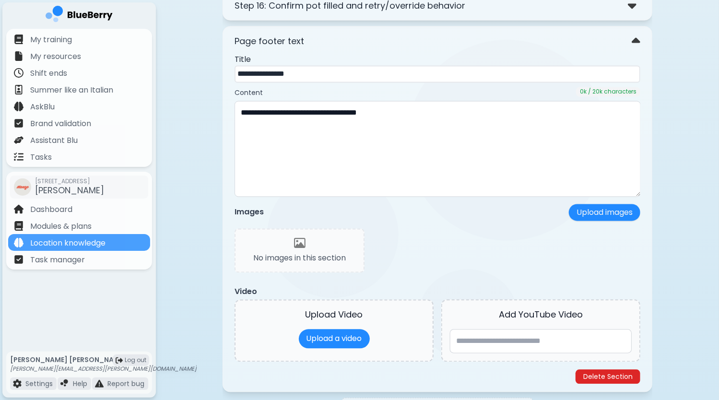
click at [611, 370] on button "Delete Section" at bounding box center [607, 377] width 65 height 14
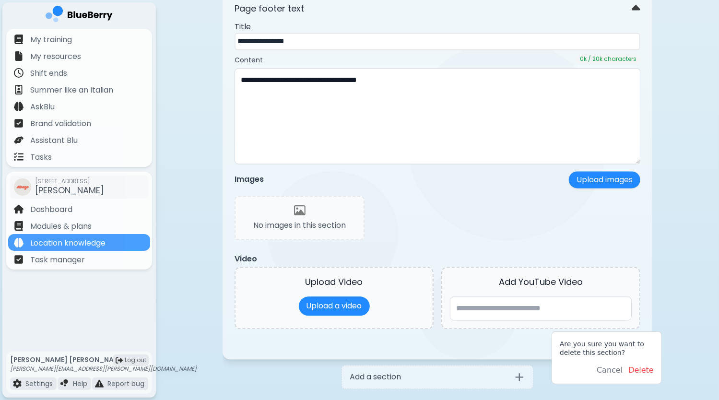
scroll to position [1073, 0]
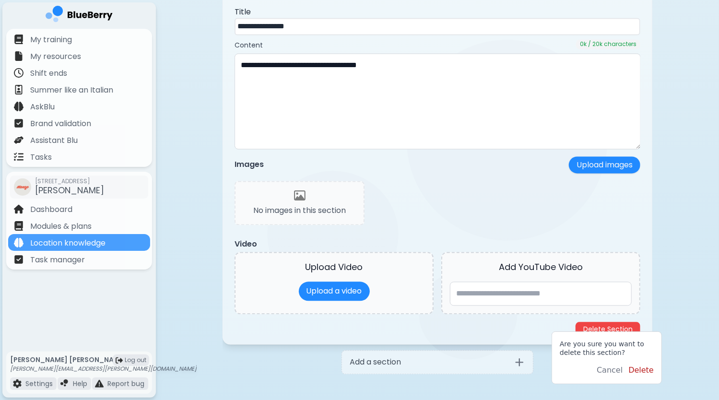
click at [641, 372] on button "Delete" at bounding box center [640, 370] width 25 height 12
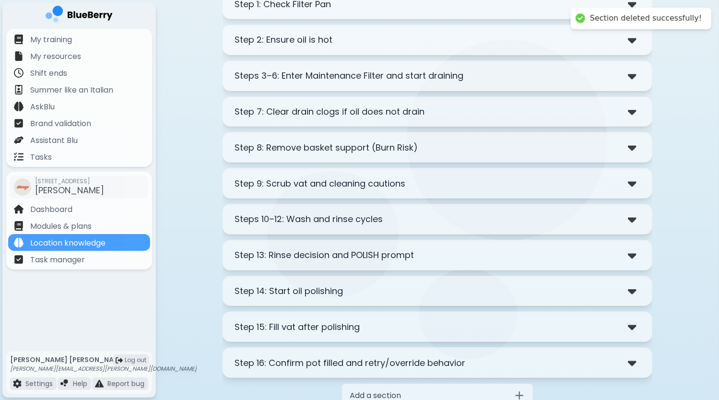
scroll to position [606, 0]
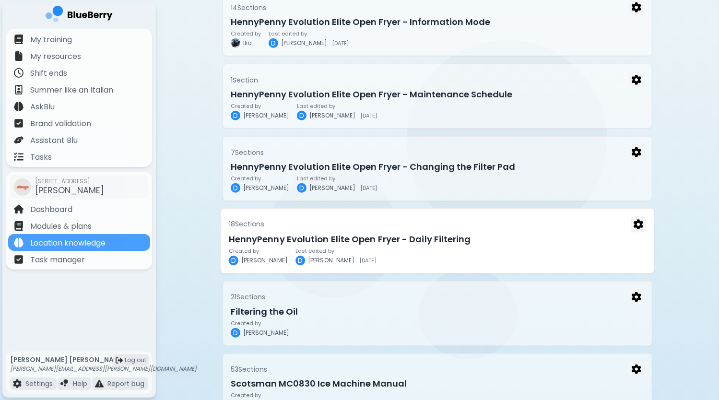
scroll to position [421, 0]
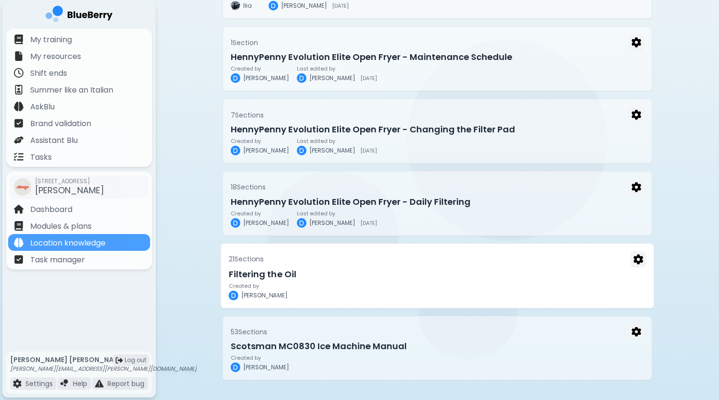
click at [398, 264] on div "21 Section s" at bounding box center [438, 259] width 418 height 16
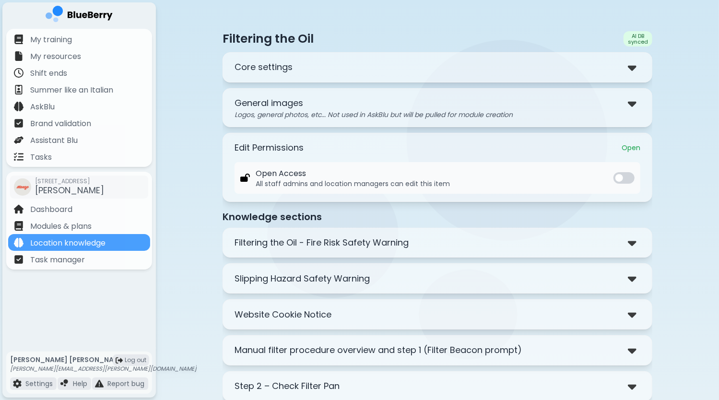
click at [322, 73] on div "Core settings" at bounding box center [437, 67] width 406 height 14
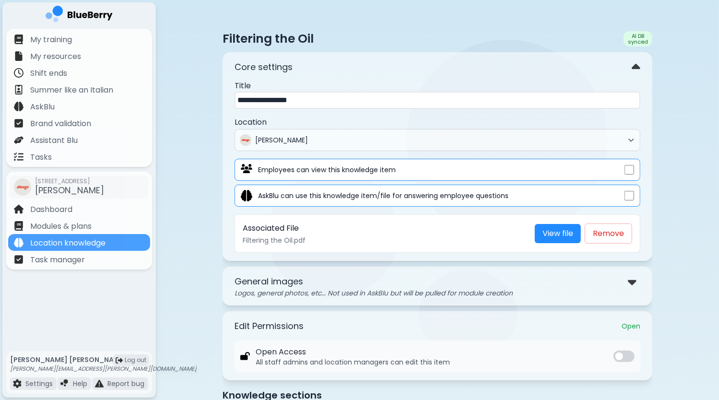
click at [238, 98] on input "**********" at bounding box center [437, 100] width 406 height 17
paste input "**********"
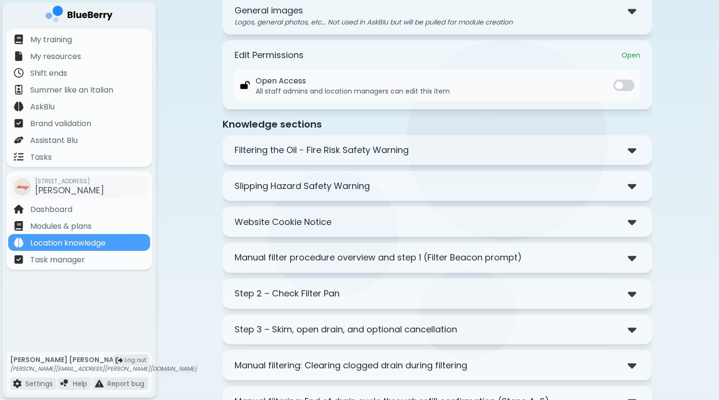
scroll to position [288, 0]
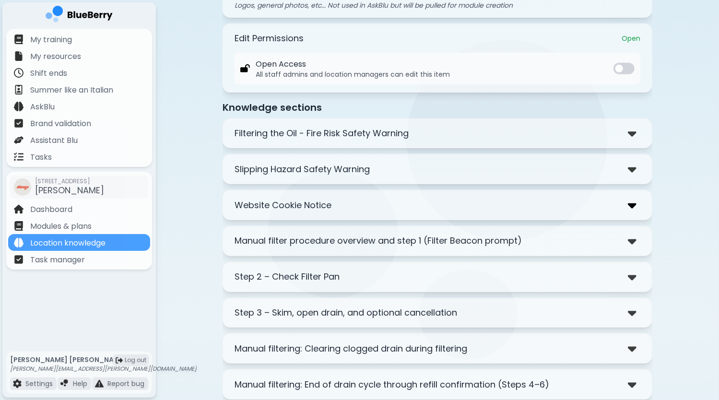
type input "**********"
click at [636, 204] on img at bounding box center [632, 205] width 9 height 14
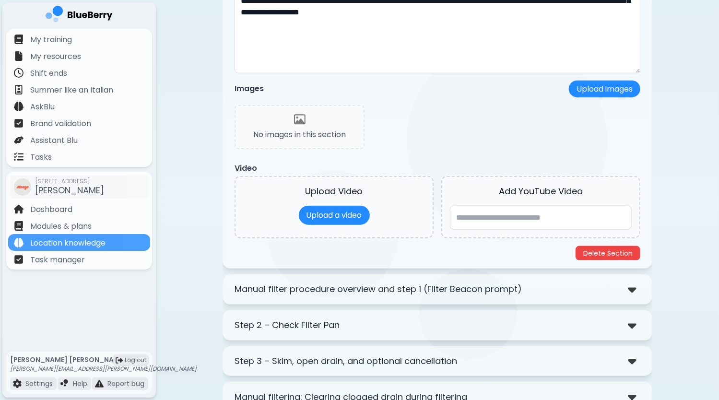
scroll to position [575, 0]
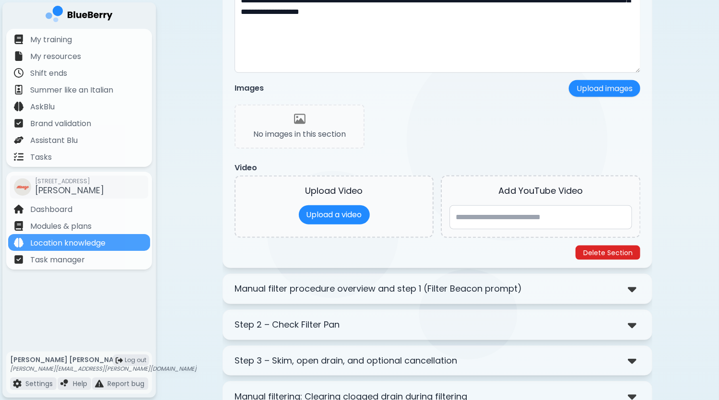
click at [621, 247] on button "Delete Section" at bounding box center [607, 252] width 65 height 14
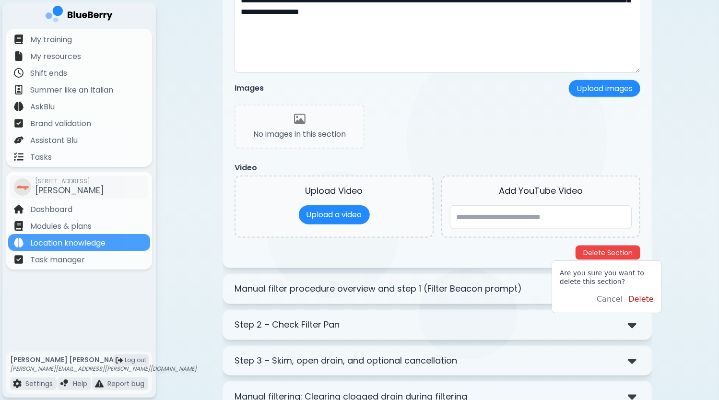
click at [643, 299] on button "Delete" at bounding box center [640, 299] width 25 height 12
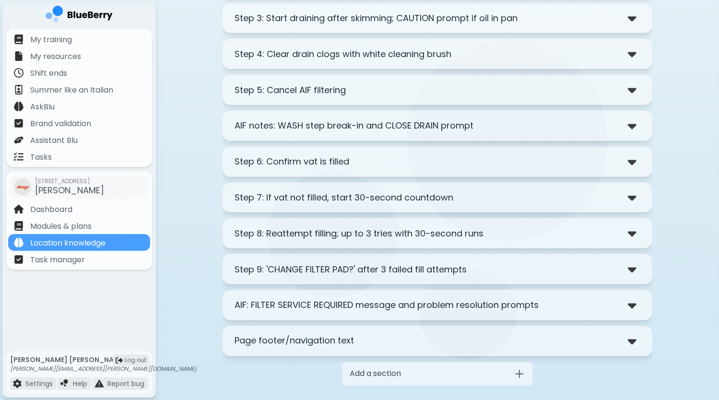
scroll to position [773, 0]
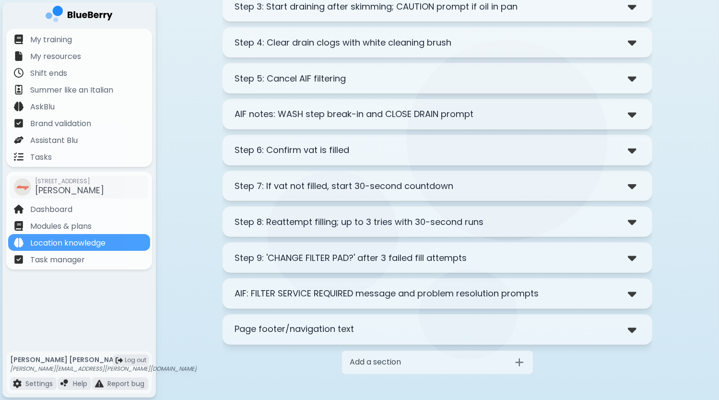
click at [639, 328] on div "**********" at bounding box center [437, 330] width 430 height 30
click at [642, 322] on div "**********" at bounding box center [437, 330] width 430 height 30
click at [631, 323] on img at bounding box center [632, 330] width 9 height 14
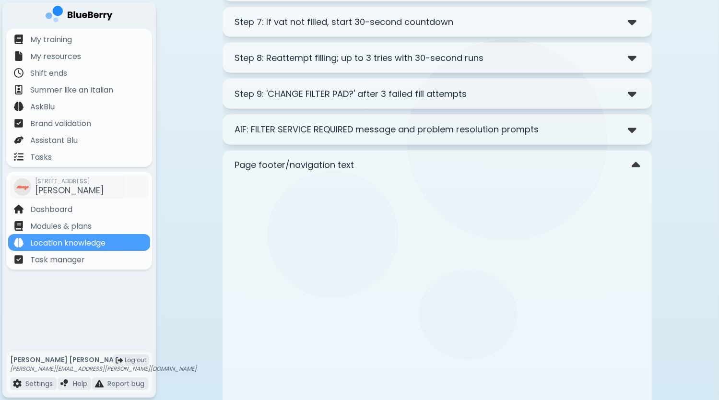
scroll to position [1108, 0]
